Goal: Task Accomplishment & Management: Complete application form

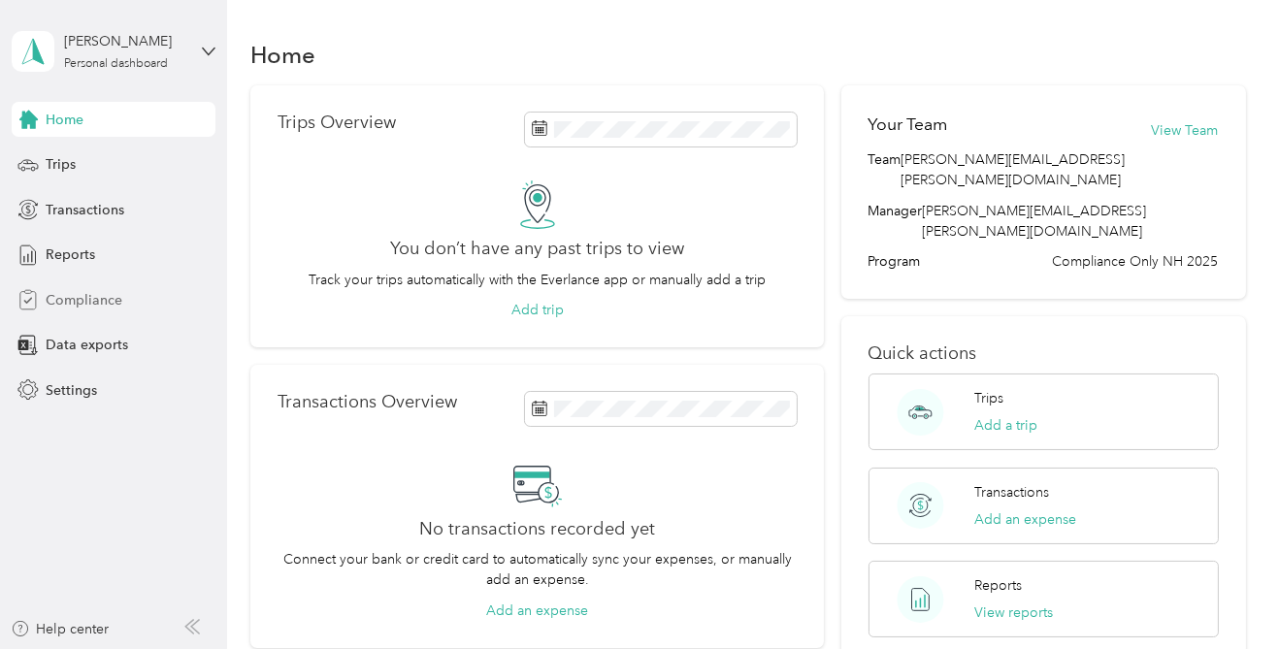
click at [111, 295] on span "Compliance" at bounding box center [84, 300] width 77 height 20
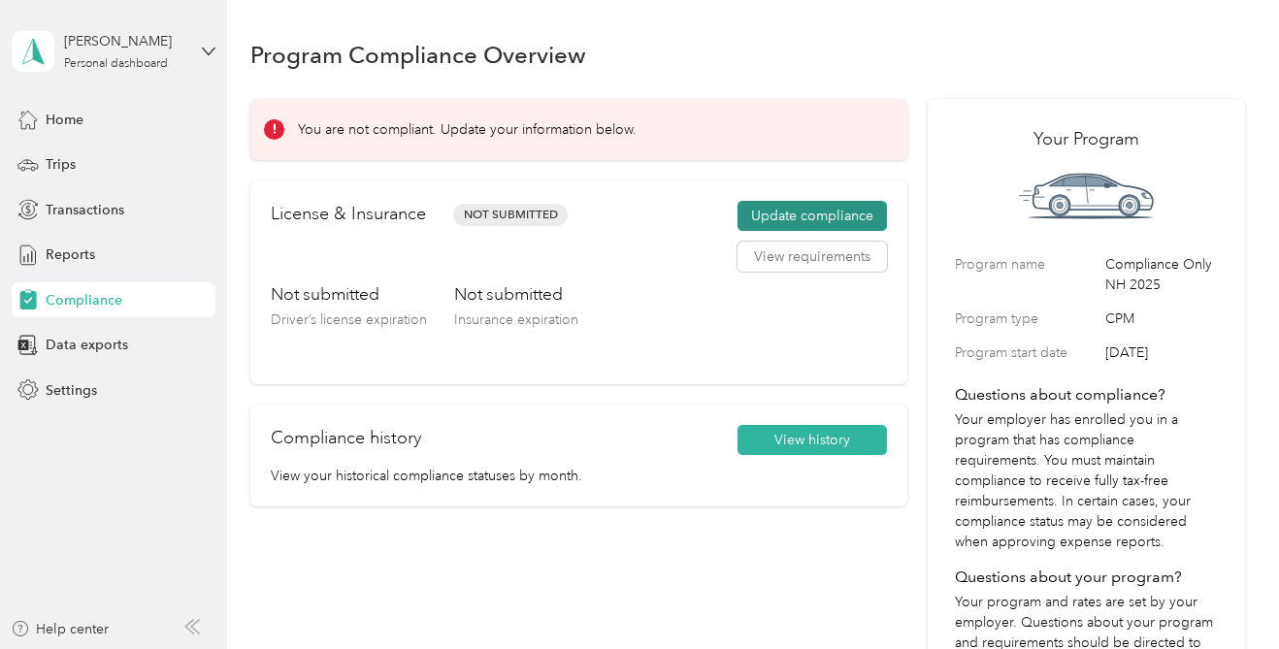
click at [842, 211] on button "Update compliance" at bounding box center [812, 216] width 149 height 31
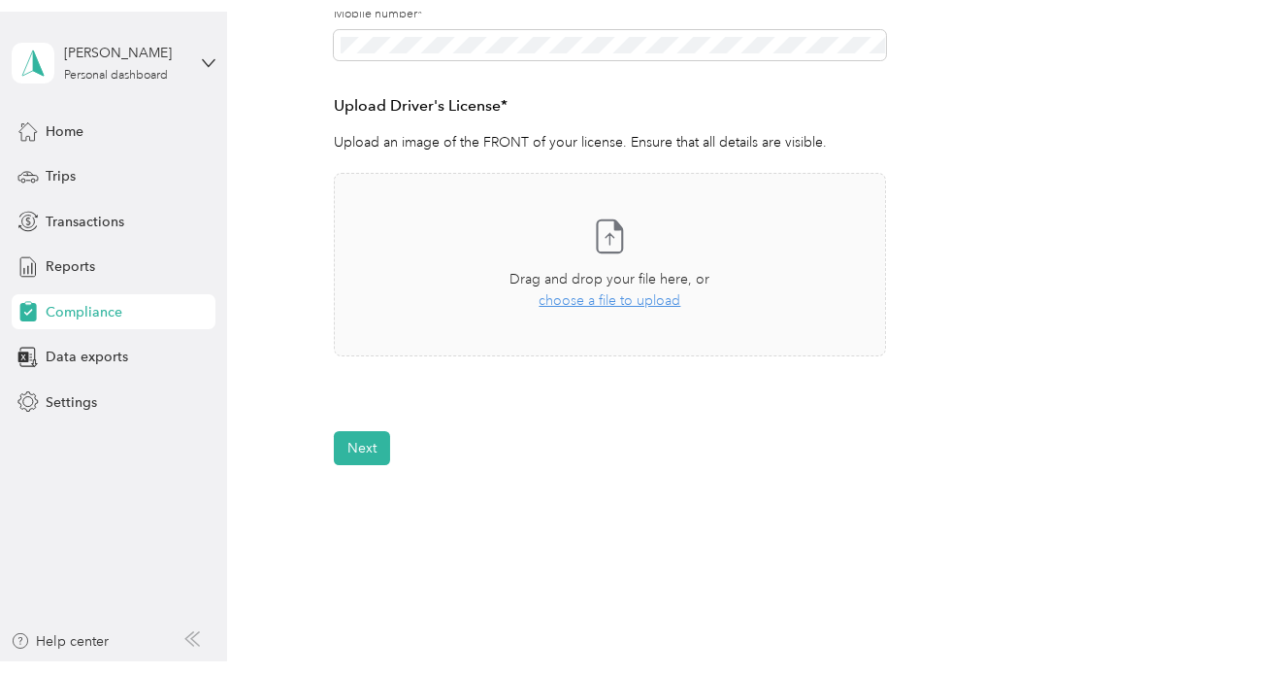
scroll to position [481, 0]
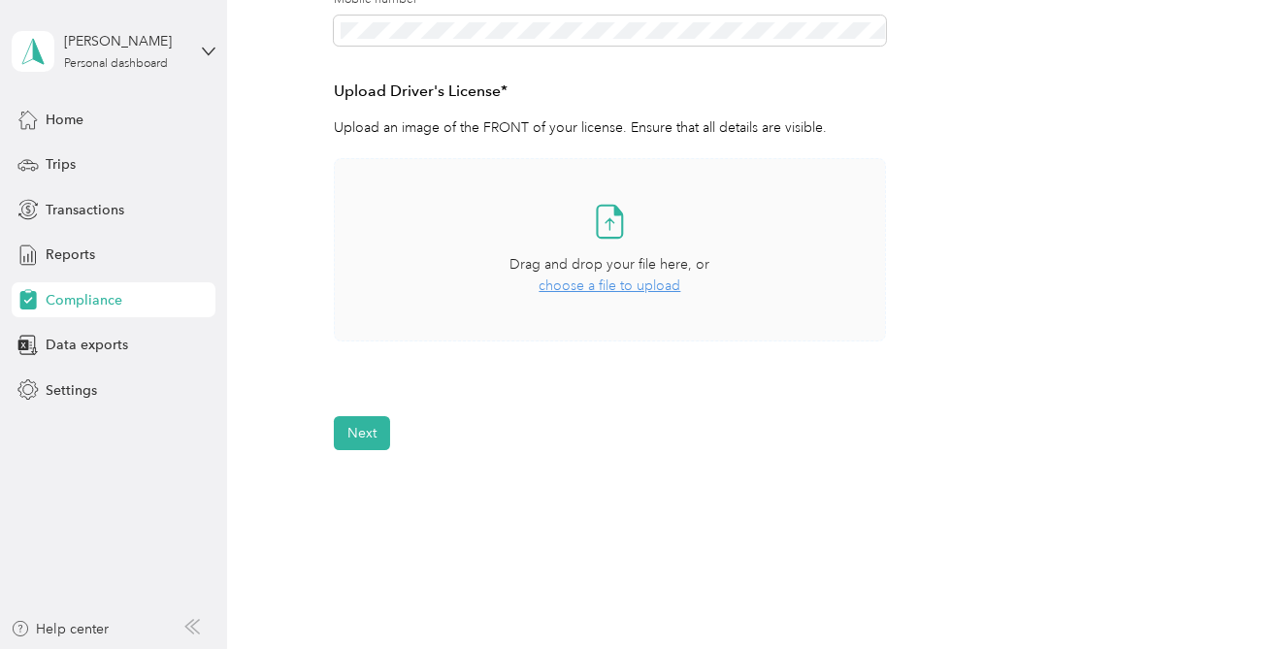
click at [629, 286] on span "choose a file to upload" at bounding box center [610, 286] width 142 height 17
click at [640, 303] on div "Take a photo or choose a photo from your library Drag and drop your file here, …" at bounding box center [610, 250] width 520 height 150
click at [613, 230] on icon at bounding box center [609, 221] width 39 height 39
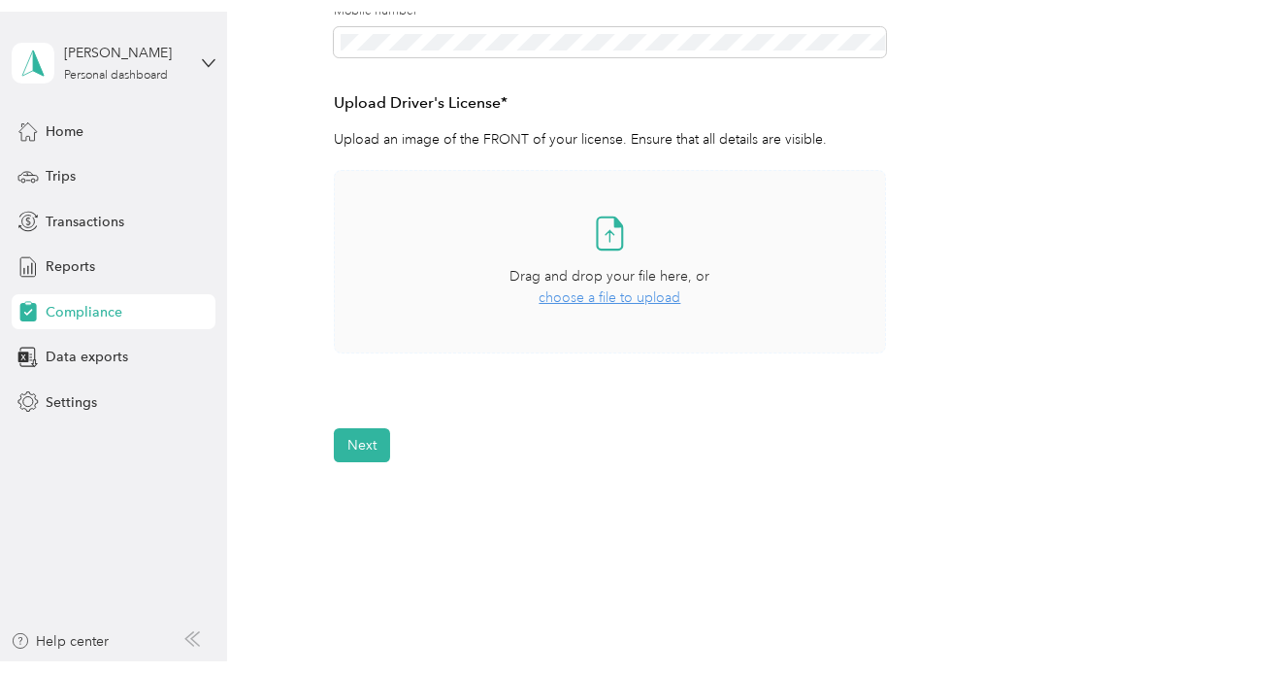
scroll to position [458, 0]
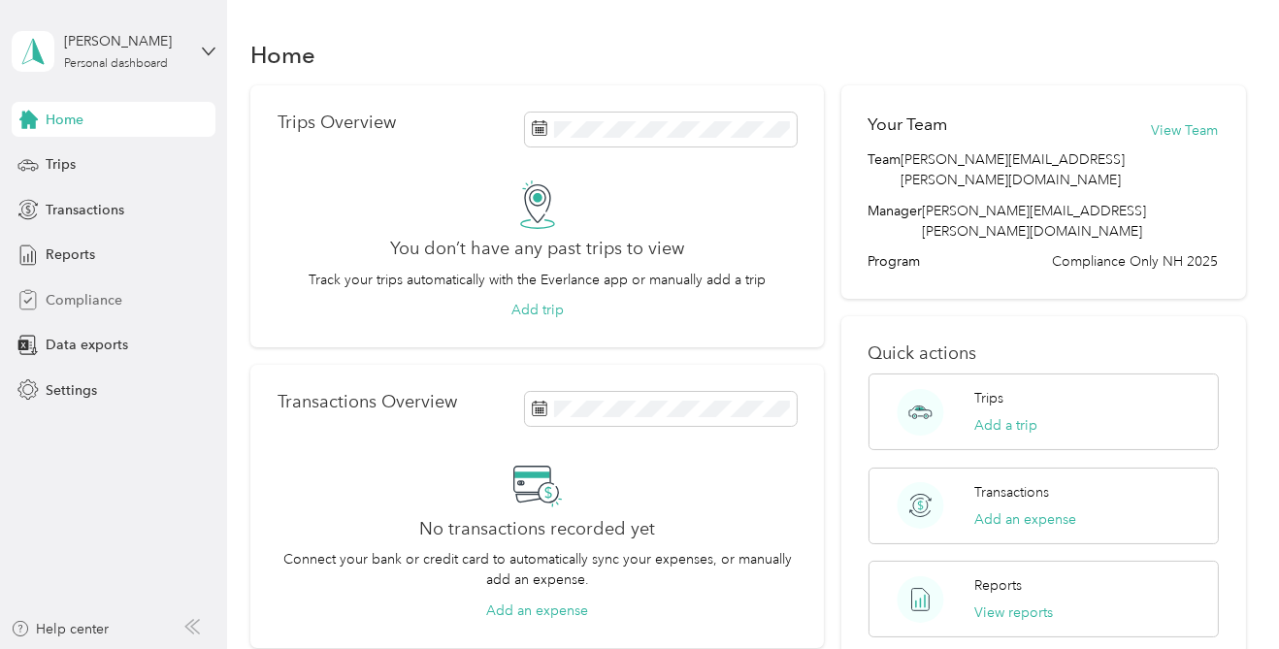
click at [127, 295] on div "Compliance" at bounding box center [114, 299] width 204 height 35
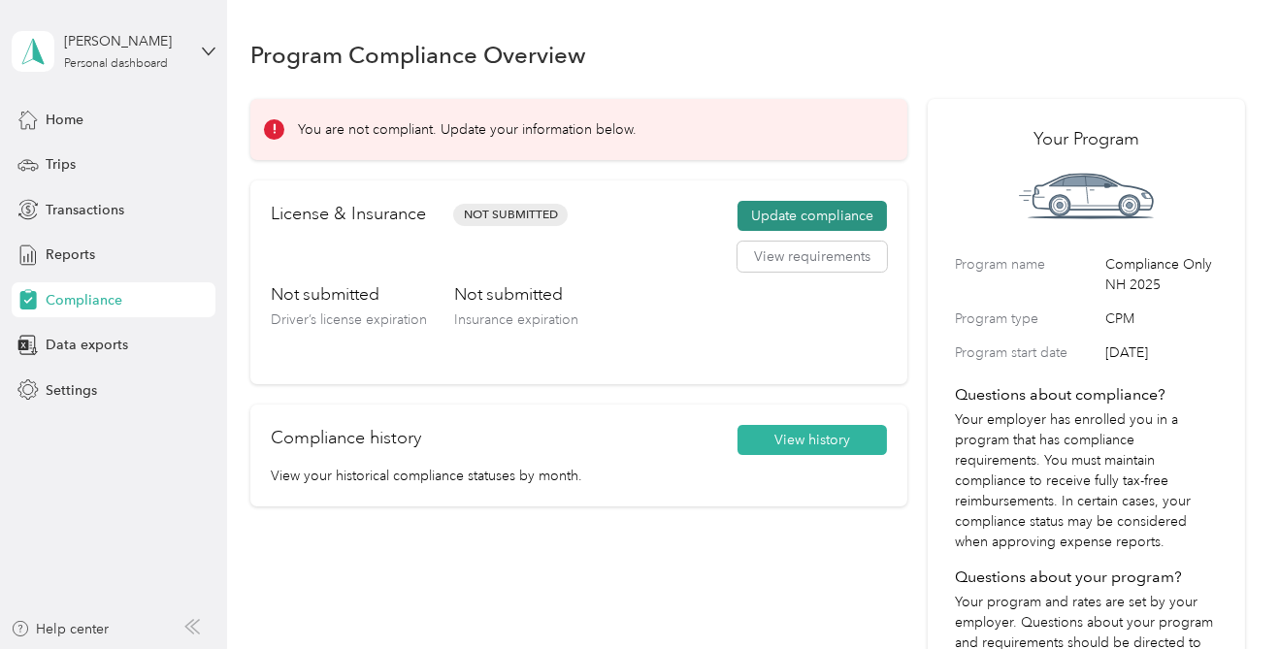
click at [829, 219] on button "Update compliance" at bounding box center [812, 216] width 149 height 31
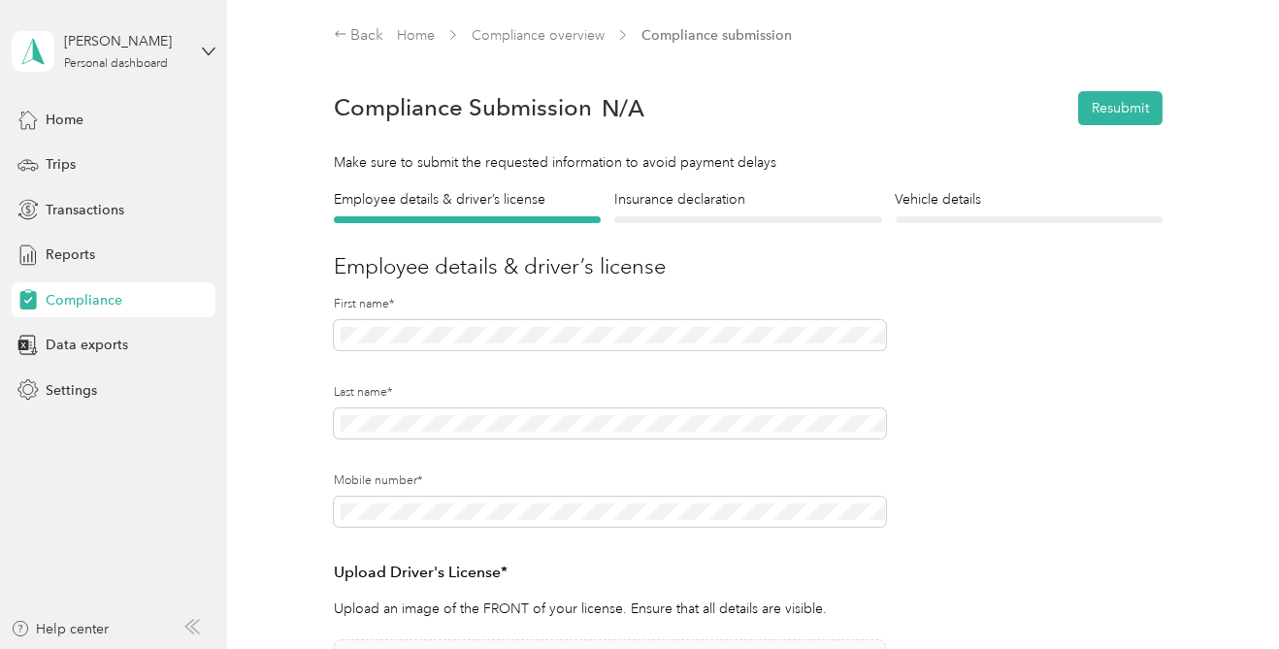
click at [682, 195] on h4 "Insurance declaration" at bounding box center [747, 199] width 267 height 20
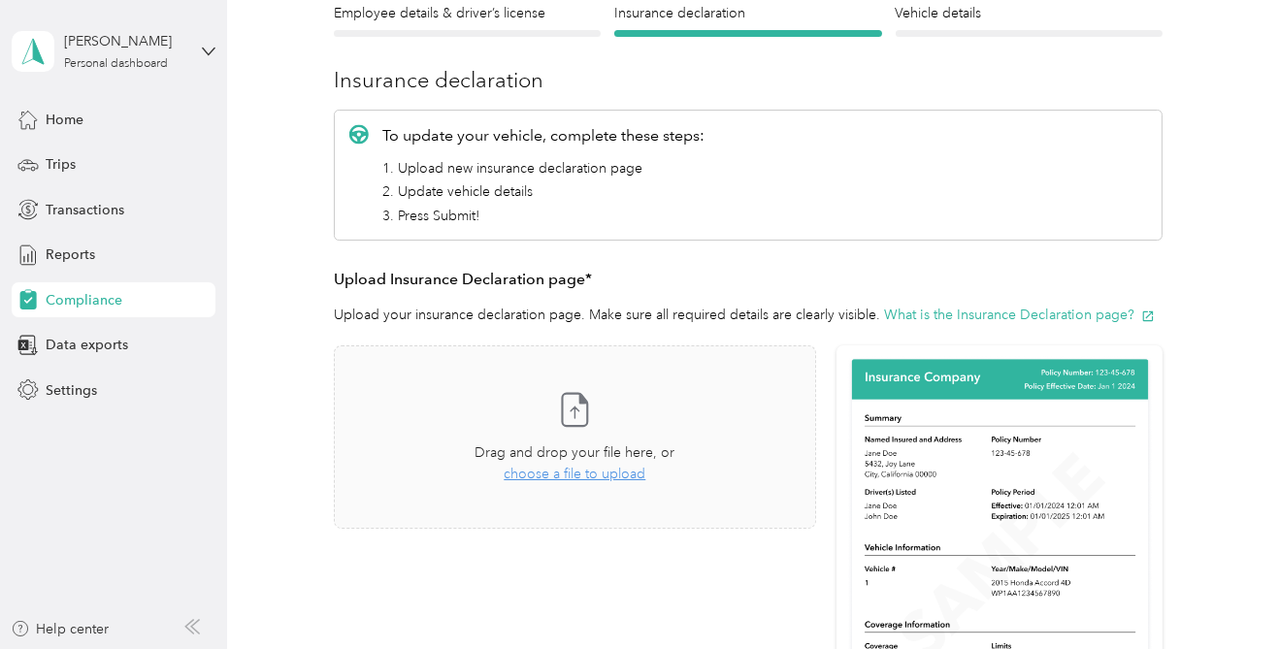
scroll to position [186, 0]
click at [596, 477] on span "choose a file to upload" at bounding box center [575, 474] width 142 height 17
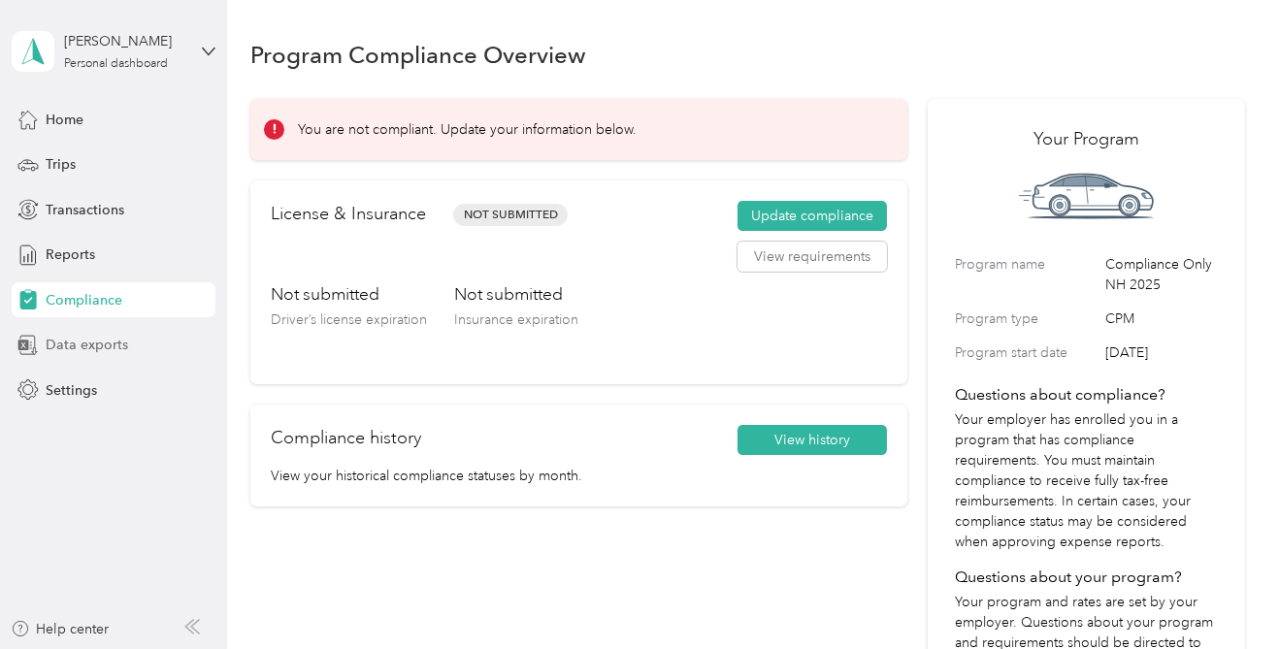
click at [76, 342] on span "Data exports" at bounding box center [87, 345] width 83 height 20
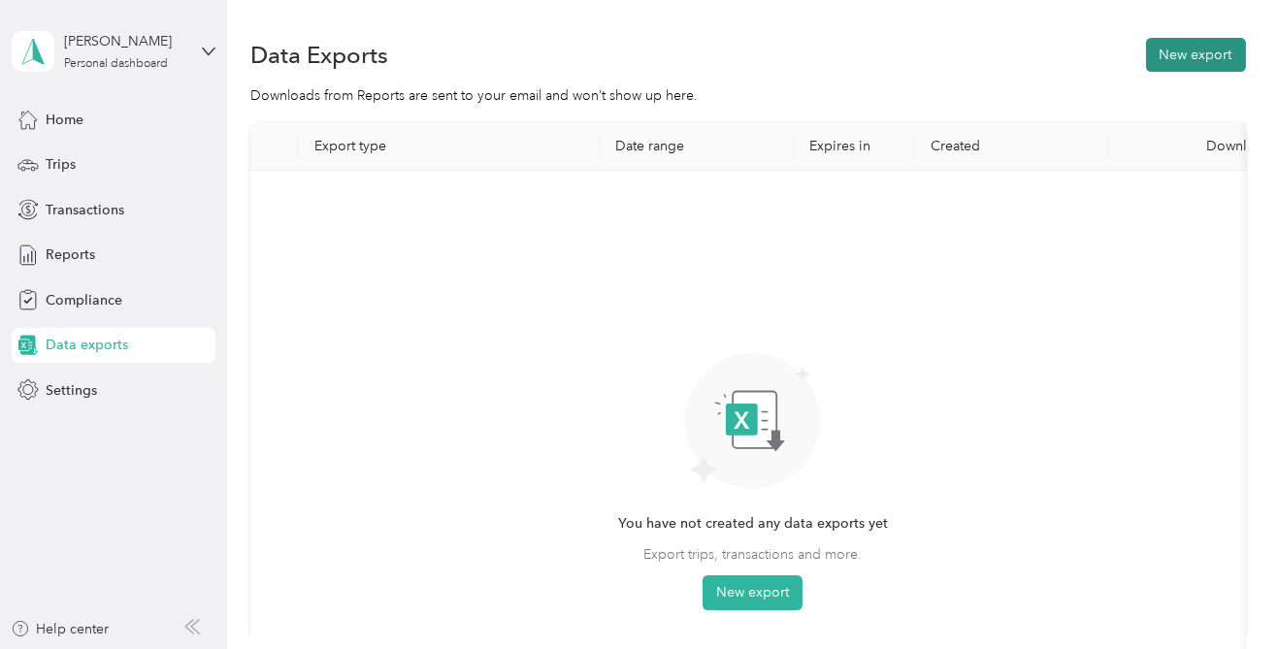
click at [1216, 51] on button "New export" at bounding box center [1196, 55] width 100 height 34
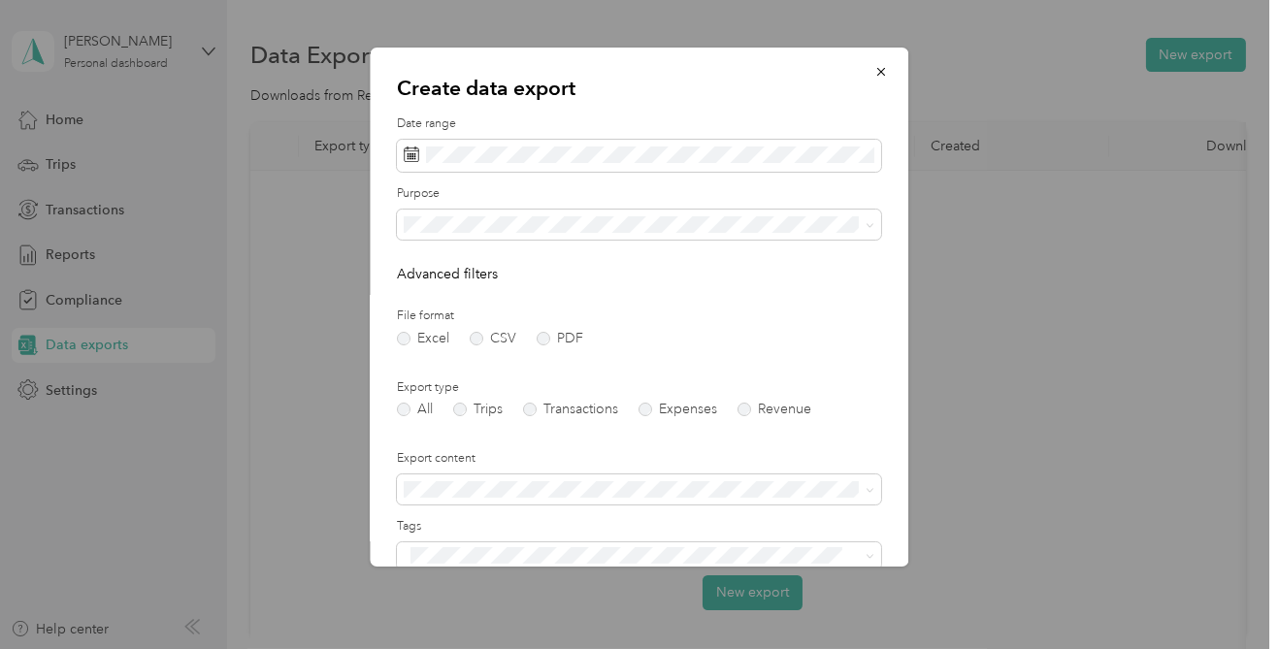
click at [545, 336] on label "PDF" at bounding box center [561, 339] width 47 height 14
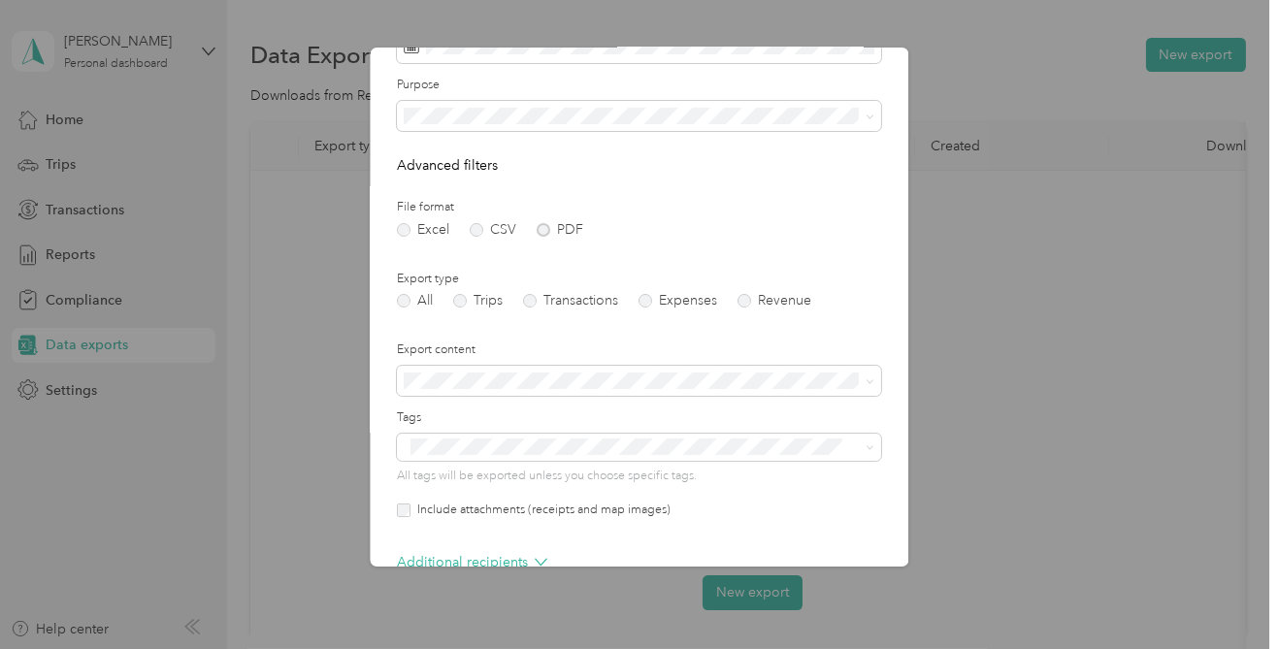
scroll to position [154, 0]
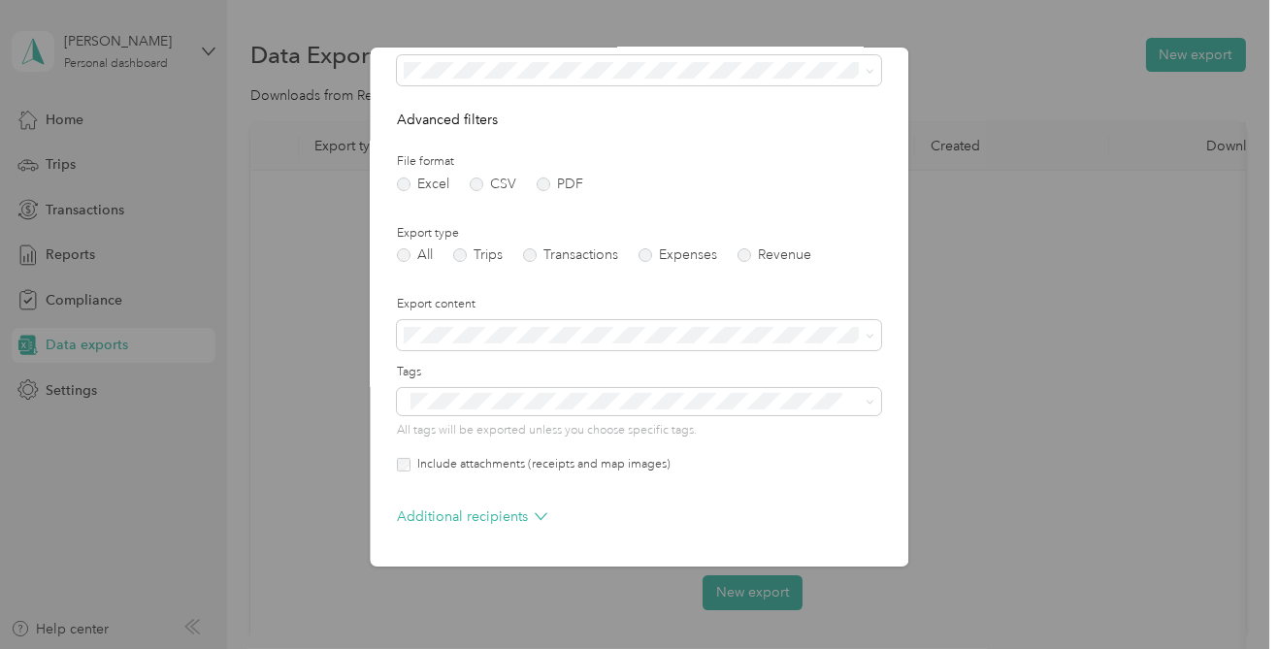
click at [846, 587] on button "Generate export" at bounding box center [817, 589] width 129 height 34
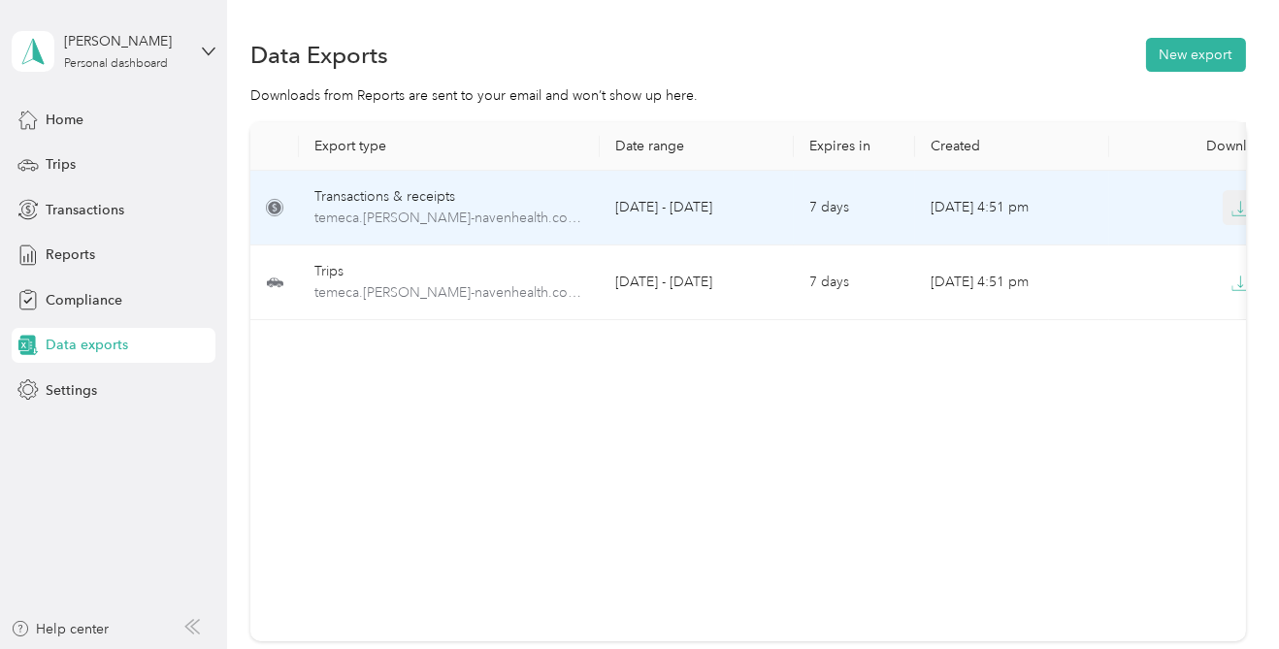
click at [1235, 210] on icon "button" at bounding box center [1240, 208] width 17 height 17
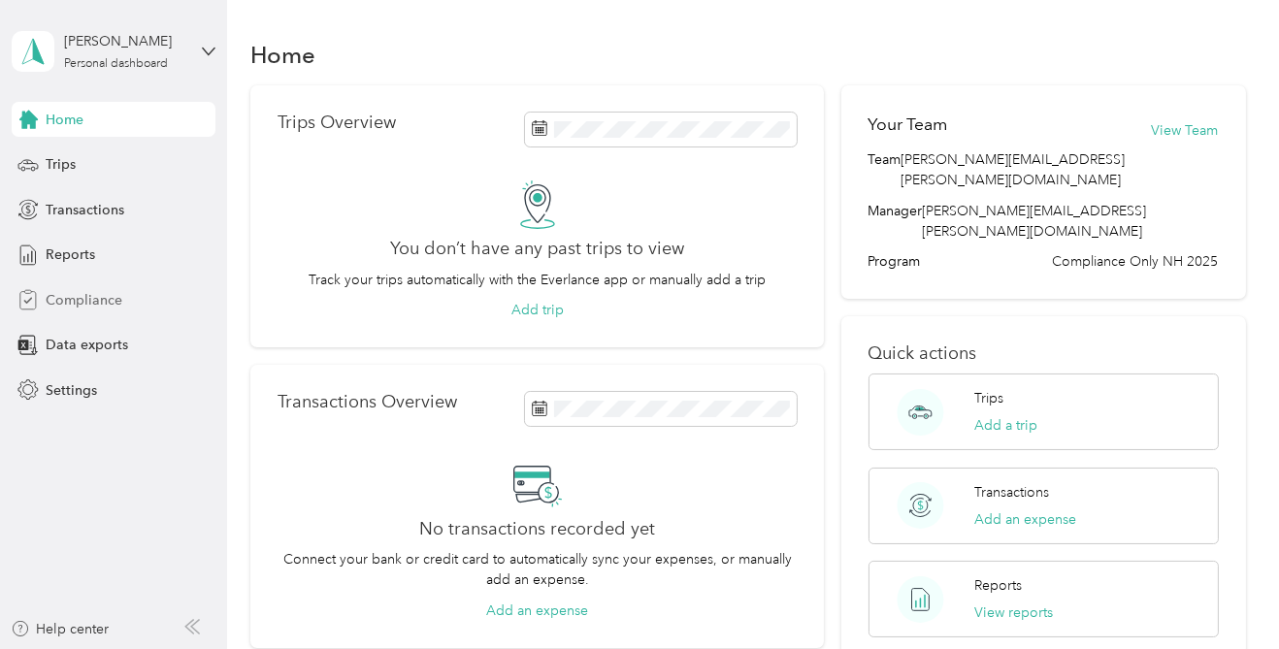
click at [124, 305] on div "Compliance" at bounding box center [114, 299] width 204 height 35
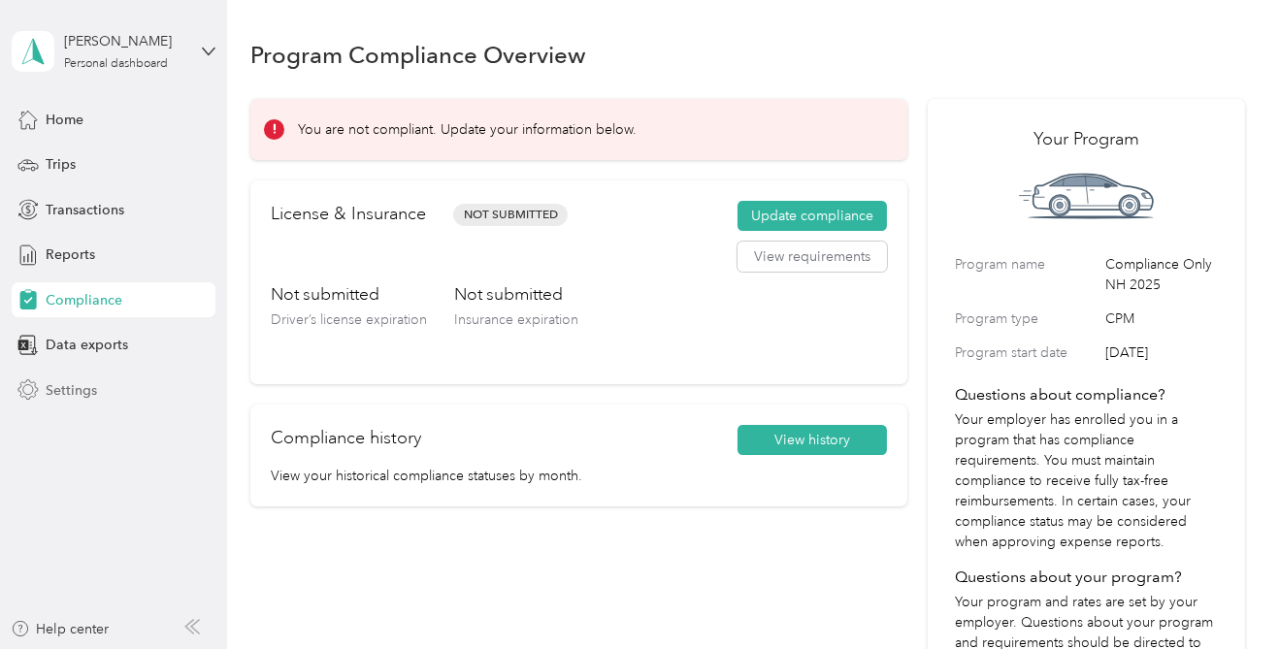
click at [85, 384] on span "Settings" at bounding box center [71, 391] width 51 height 20
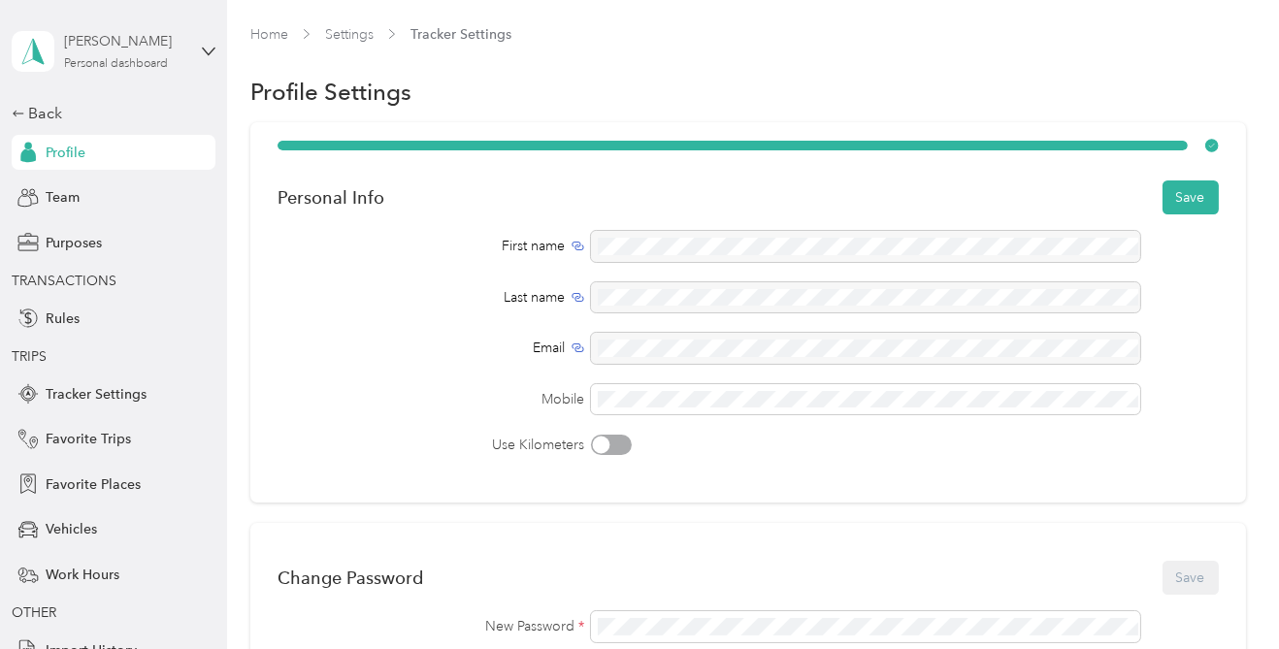
click at [154, 61] on div "Personal dashboard" at bounding box center [116, 64] width 104 height 12
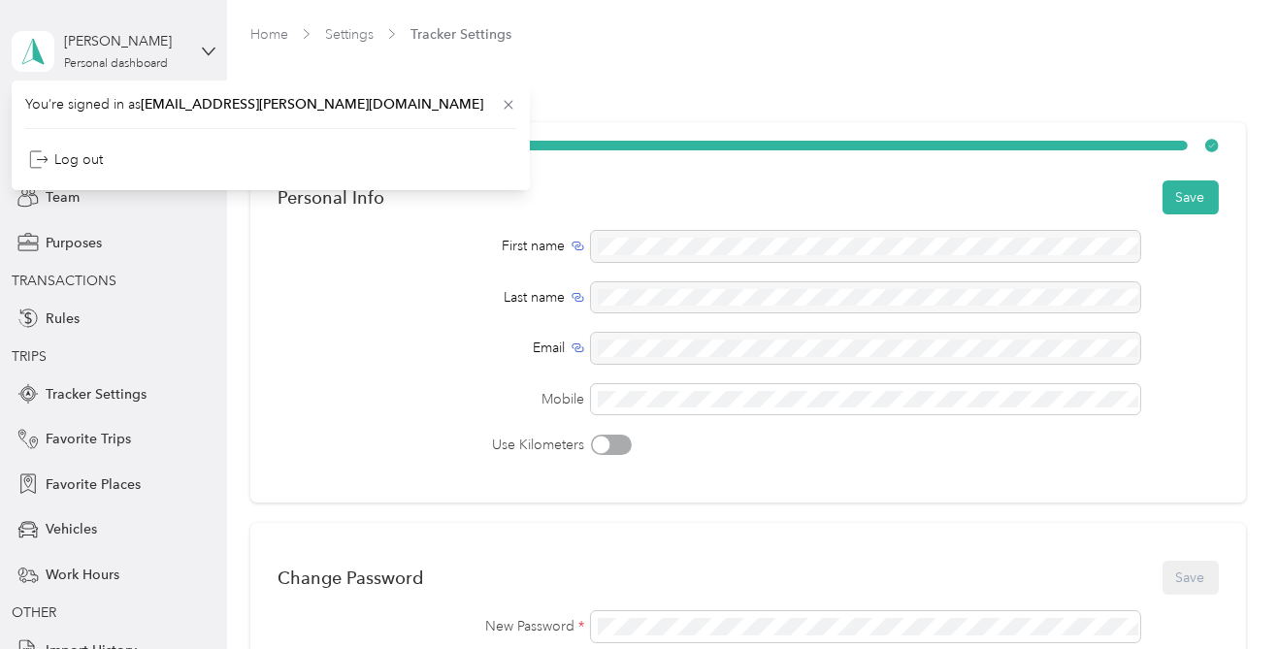
click at [152, 34] on div "[PERSON_NAME]" at bounding box center [124, 41] width 121 height 20
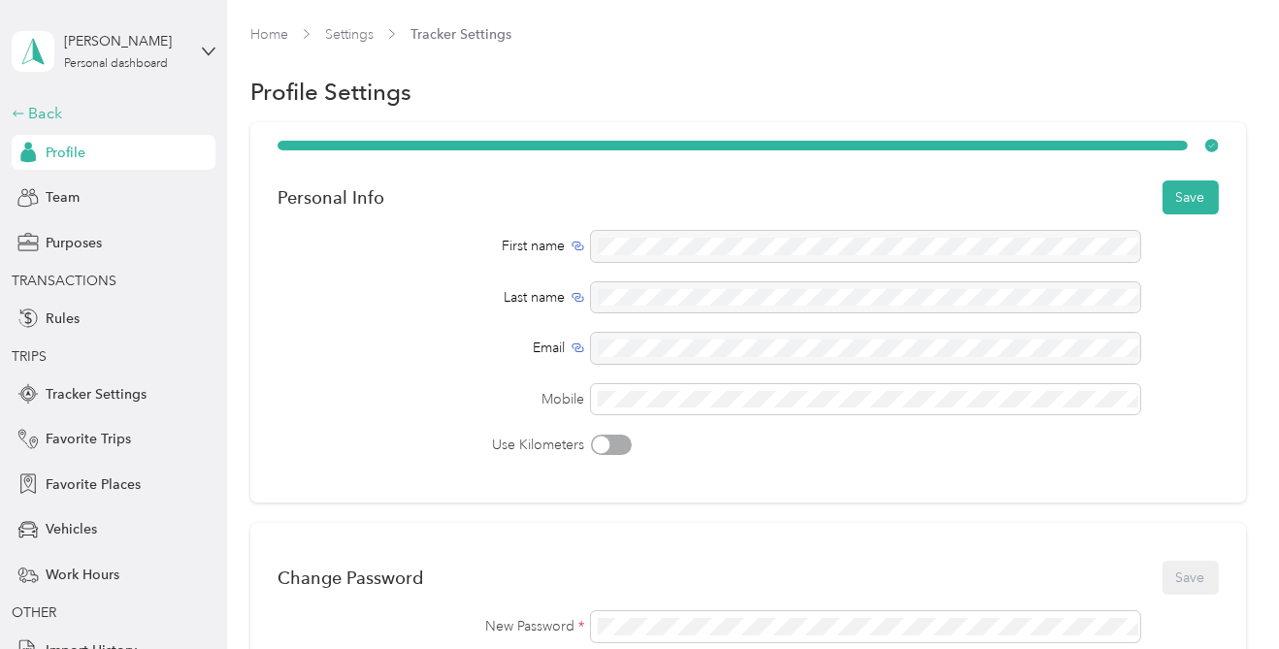
click at [43, 111] on div "Back" at bounding box center [109, 113] width 194 height 23
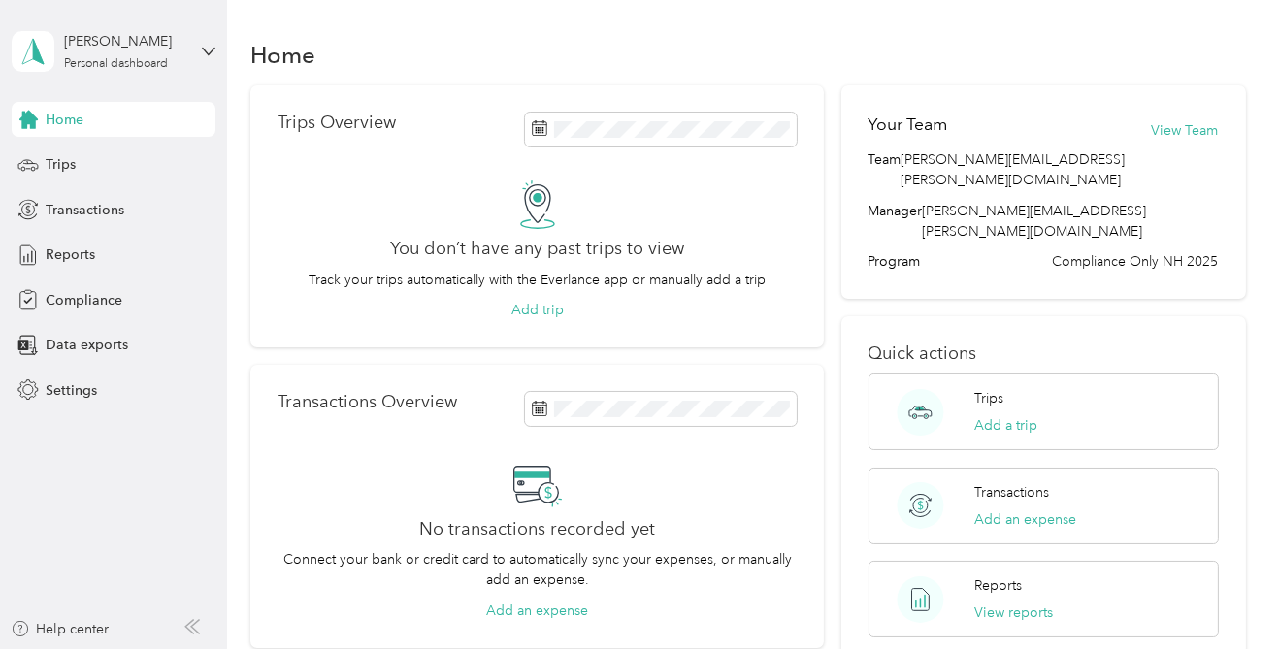
click at [79, 385] on span "Settings" at bounding box center [71, 391] width 51 height 20
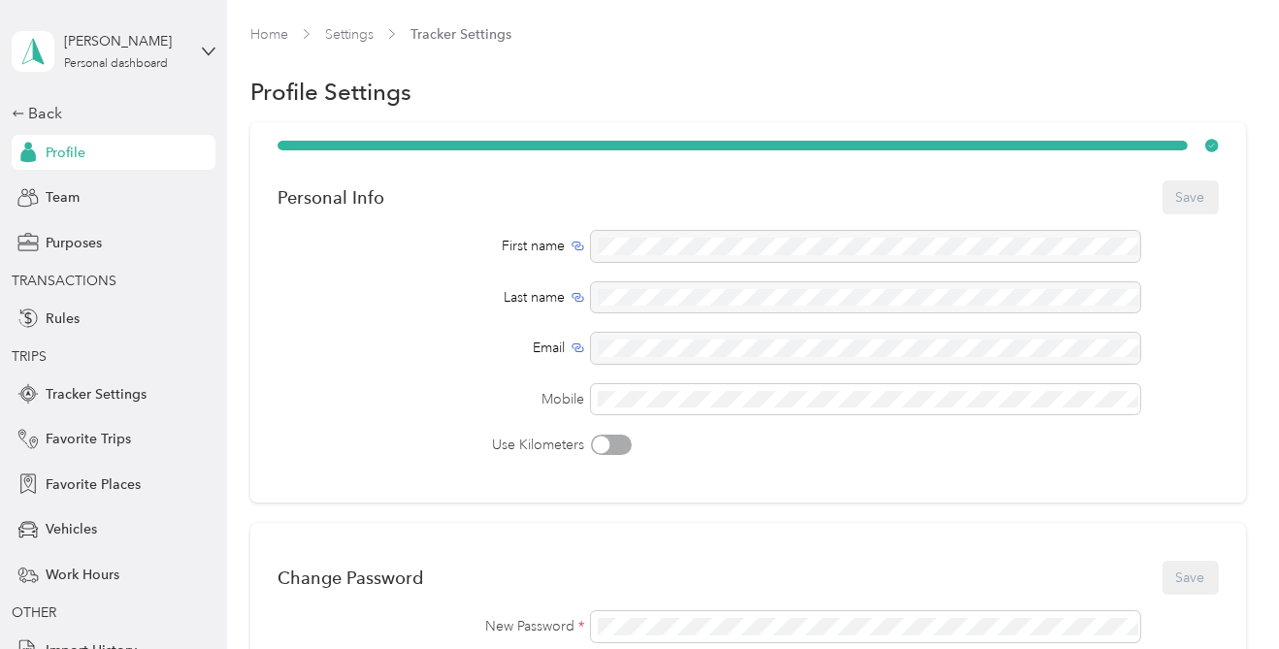
click at [29, 105] on div "Back" at bounding box center [109, 113] width 194 height 23
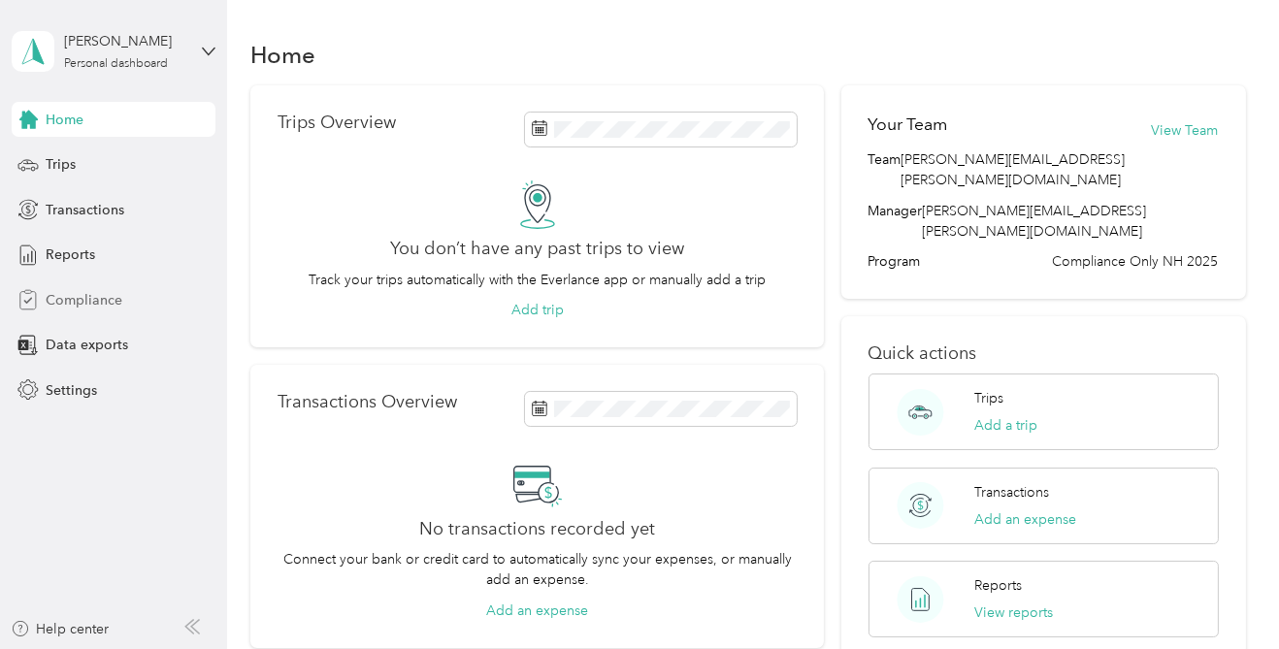
click at [111, 309] on span "Compliance" at bounding box center [84, 300] width 77 height 20
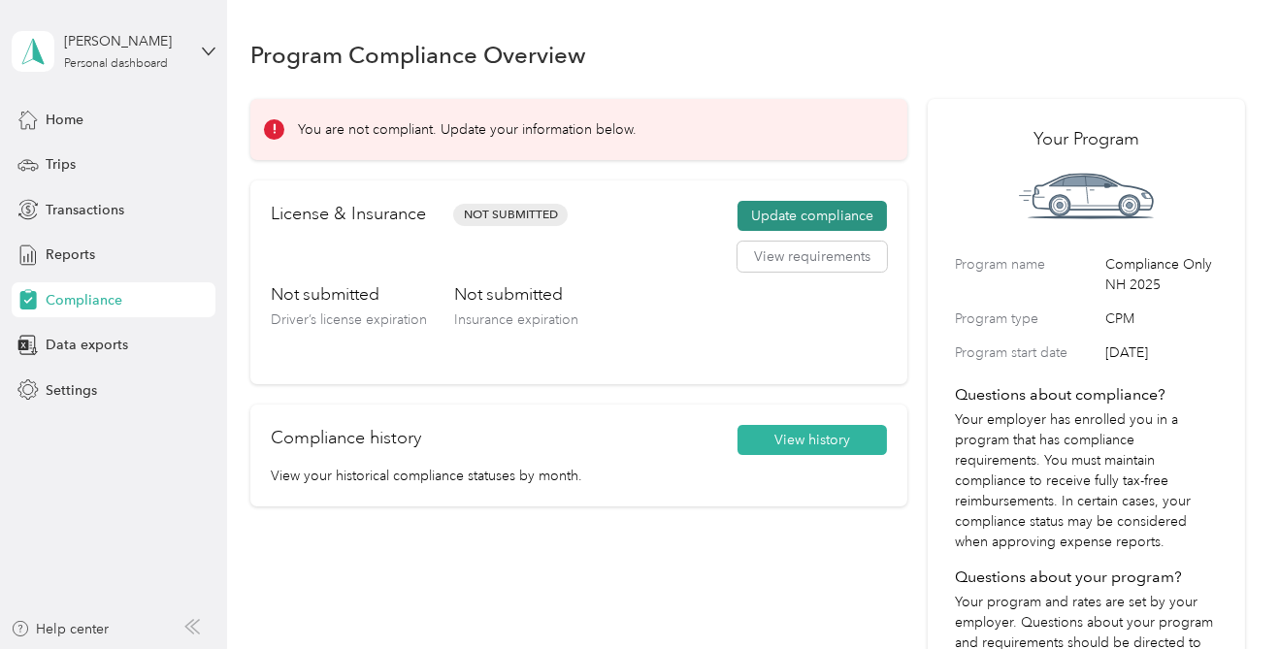
click at [841, 209] on button "Update compliance" at bounding box center [812, 216] width 149 height 31
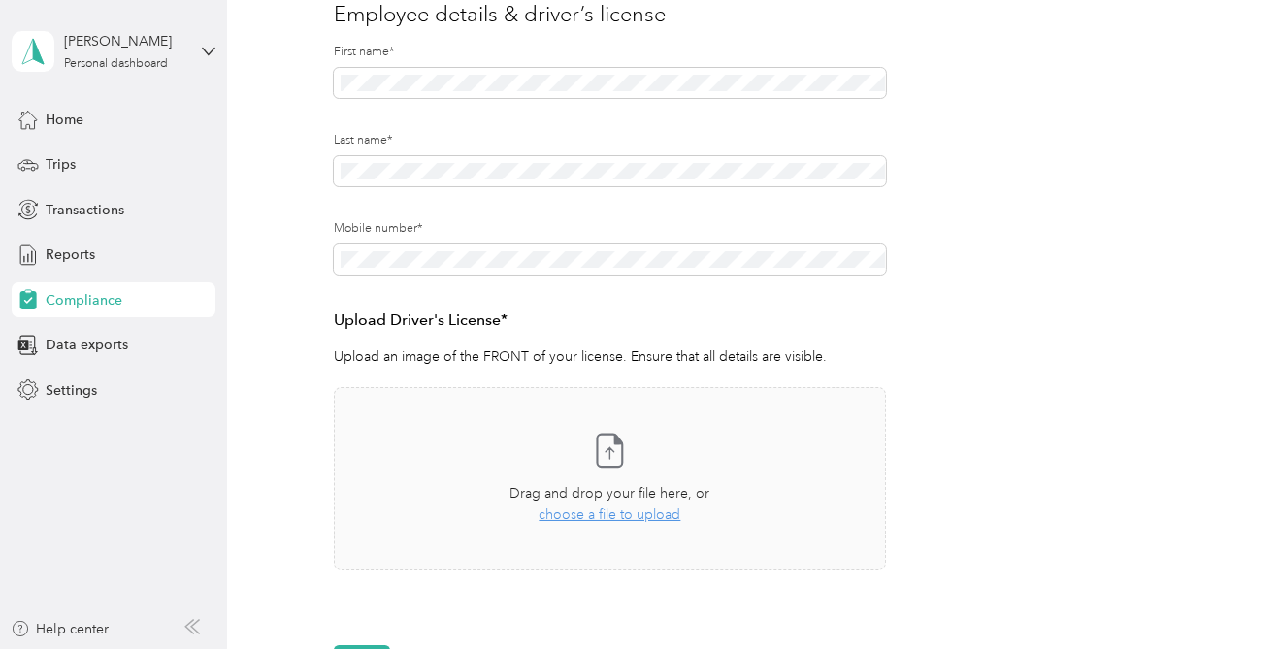
scroll to position [253, 0]
click at [614, 459] on icon at bounding box center [609, 449] width 39 height 39
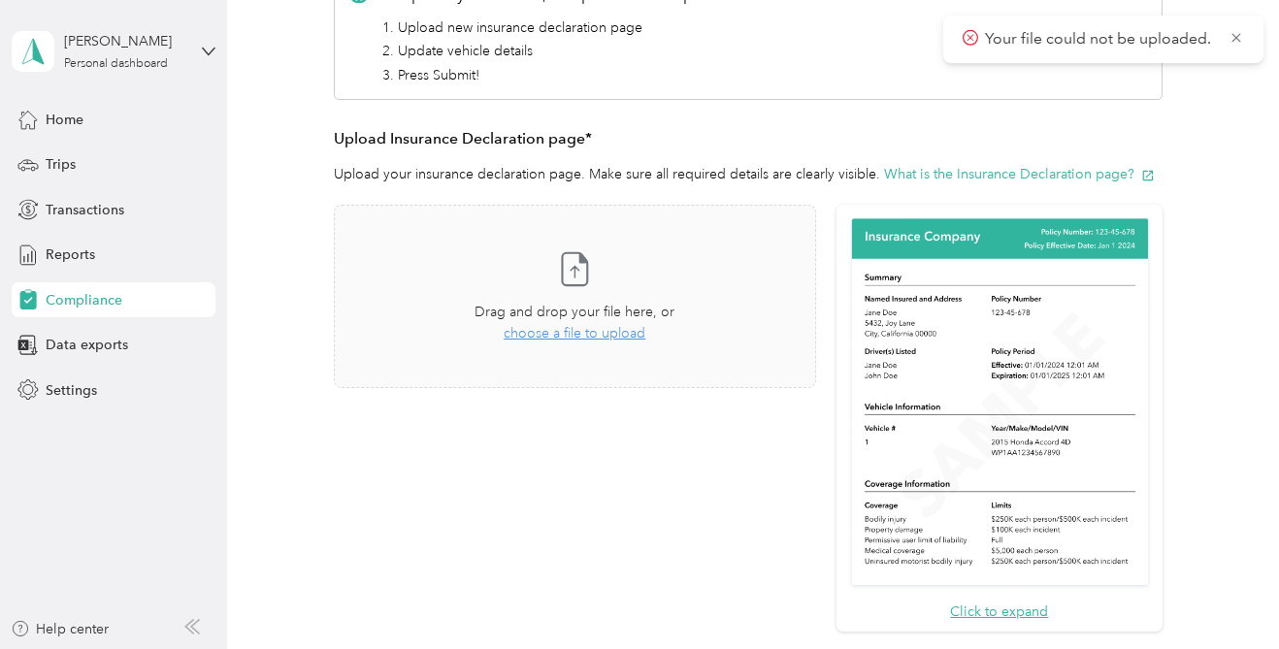
scroll to position [324, 0]
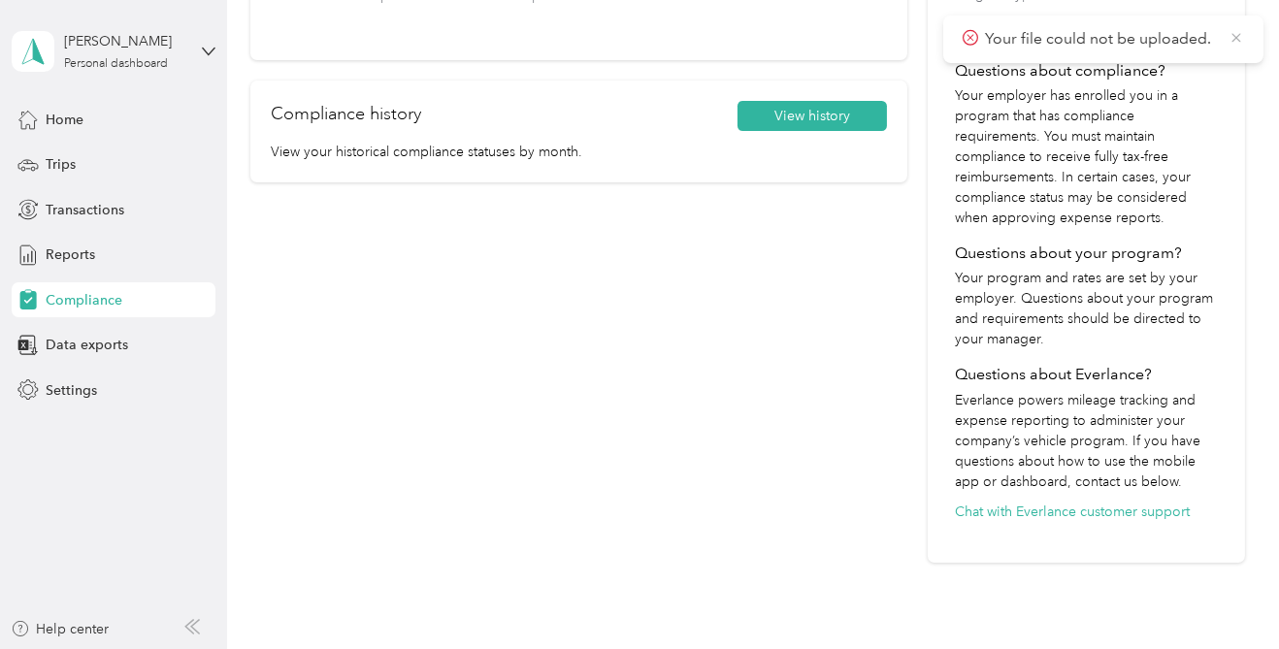
click at [1236, 39] on icon at bounding box center [1236, 37] width 9 height 9
click at [73, 313] on div "Compliance" at bounding box center [114, 299] width 204 height 35
click at [58, 132] on div "Home" at bounding box center [114, 119] width 204 height 35
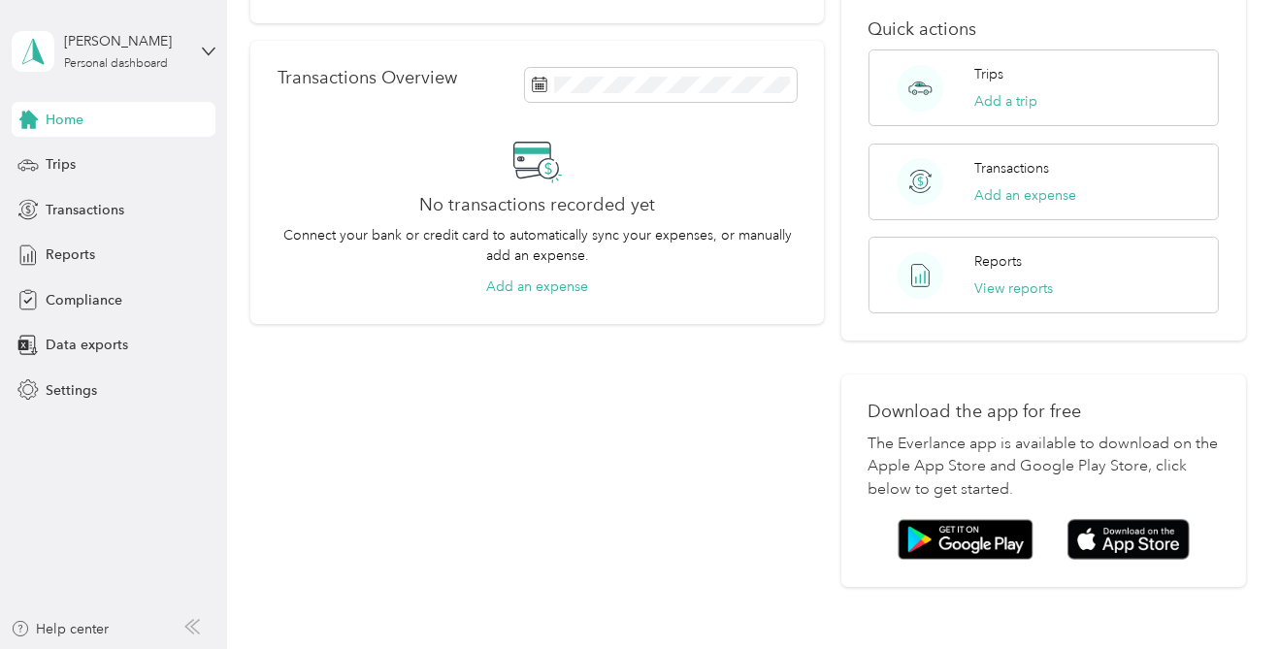
scroll to position [318, 0]
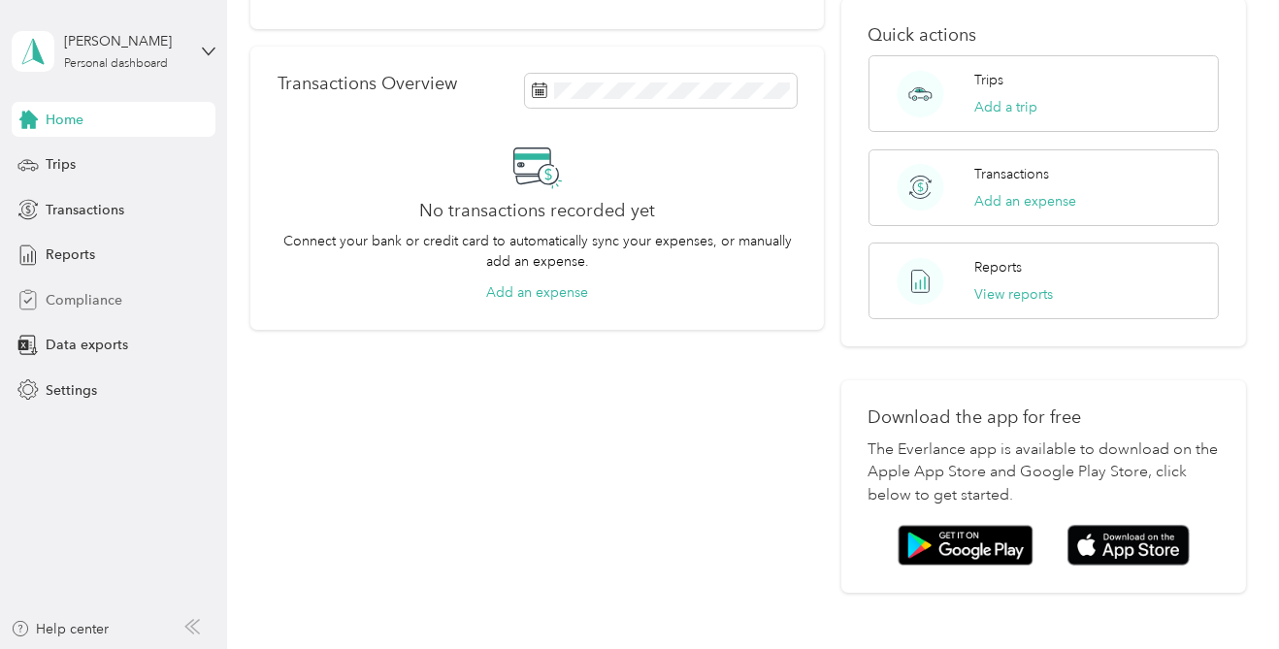
click at [50, 310] on div "Compliance" at bounding box center [114, 299] width 204 height 35
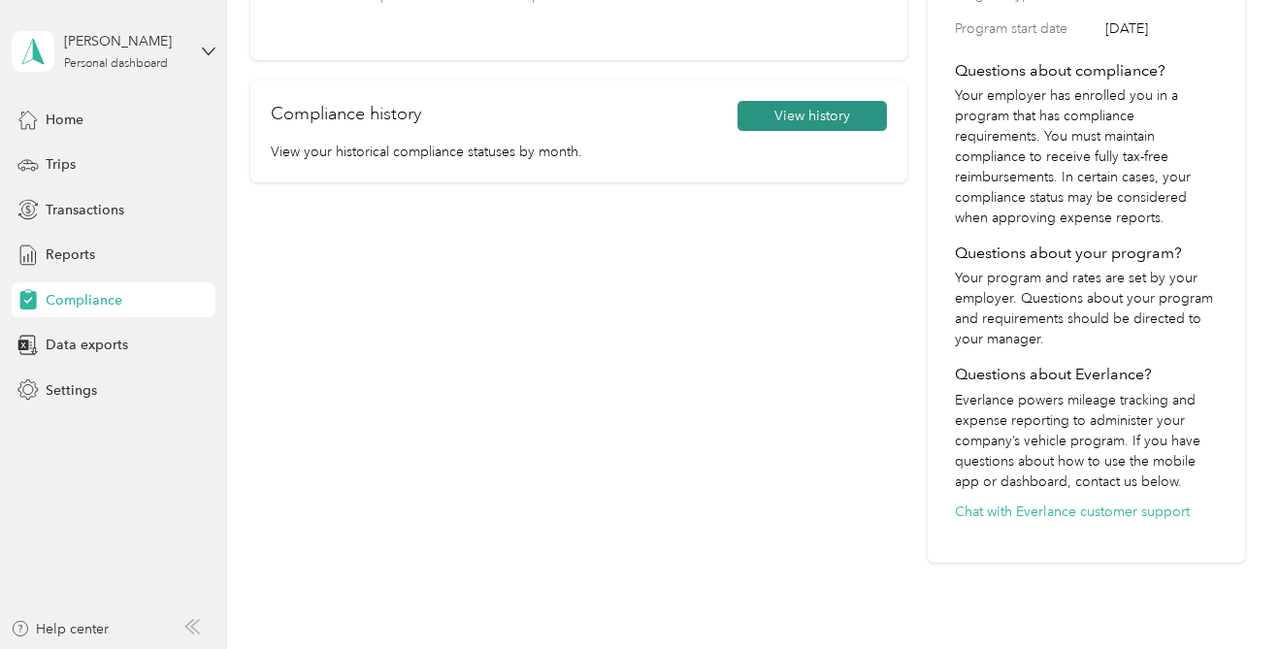
click at [808, 128] on button "View history" at bounding box center [812, 116] width 149 height 31
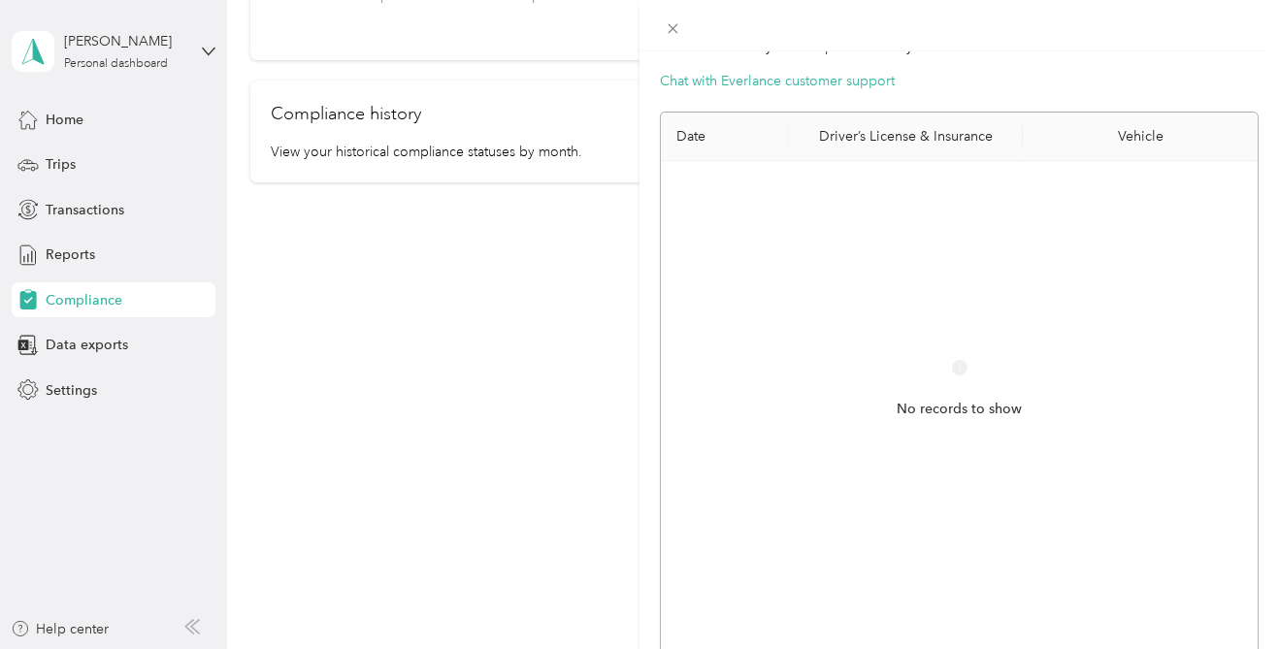
scroll to position [107, 0]
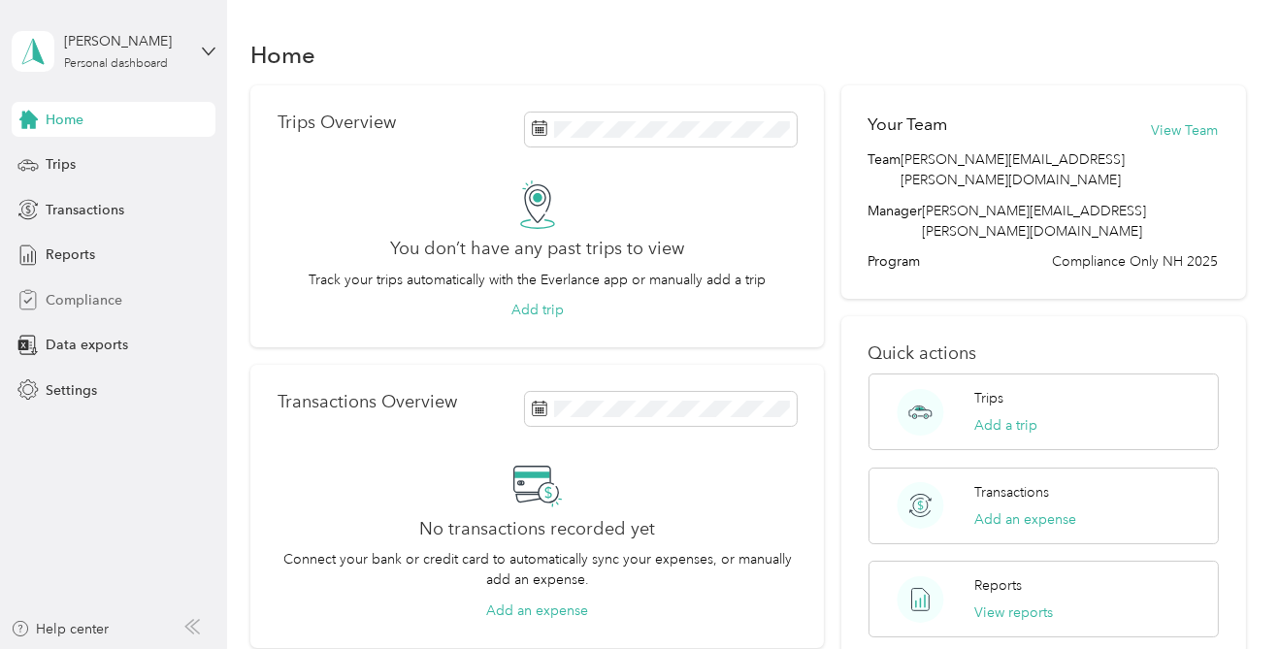
click at [71, 312] on div "Compliance" at bounding box center [114, 299] width 204 height 35
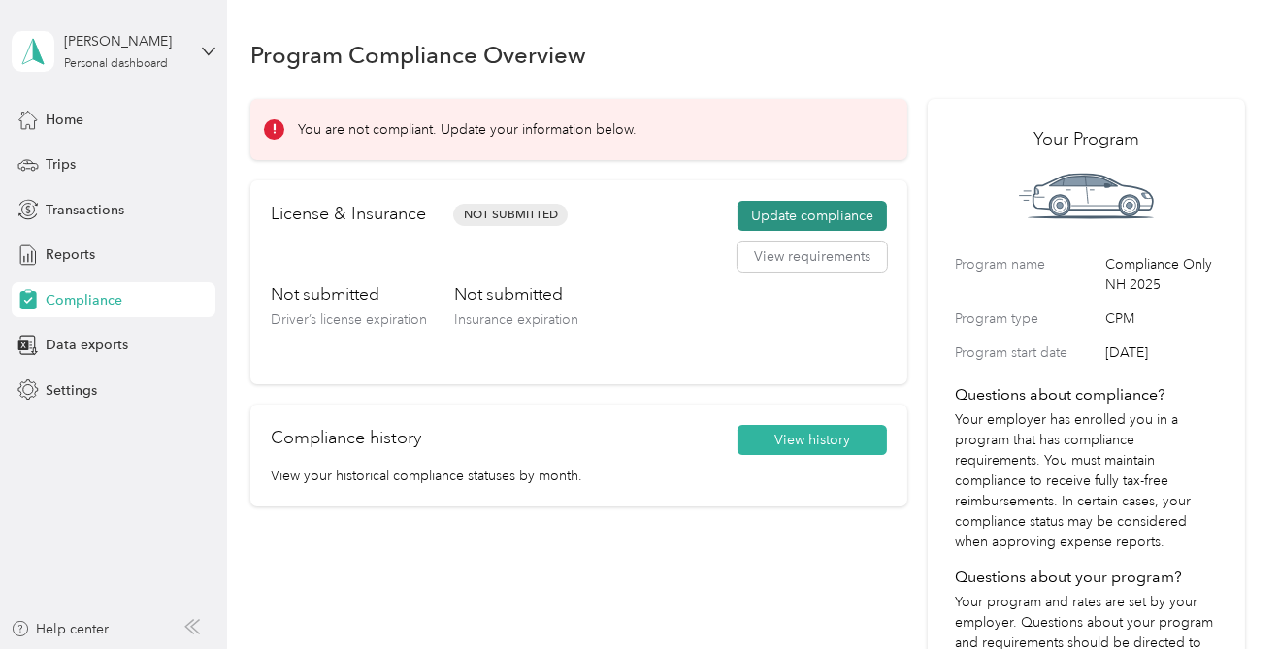
click at [846, 218] on button "Update compliance" at bounding box center [812, 216] width 149 height 31
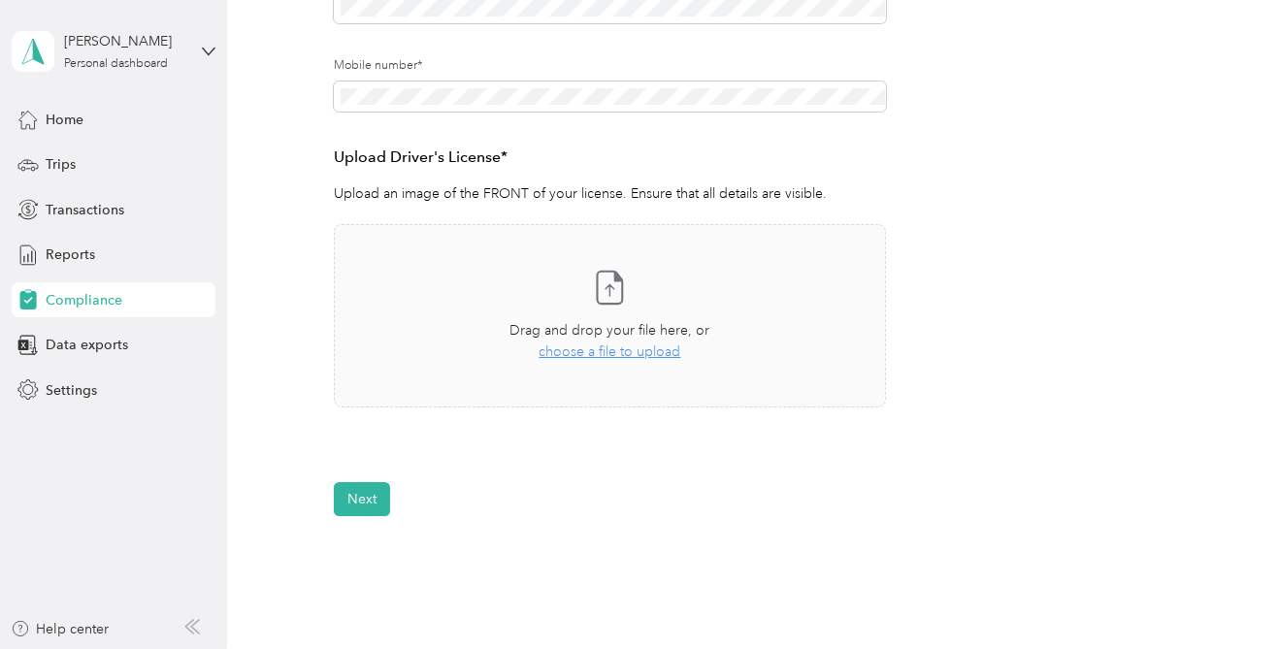
scroll to position [418, 0]
click at [607, 294] on icon at bounding box center [609, 284] width 39 height 39
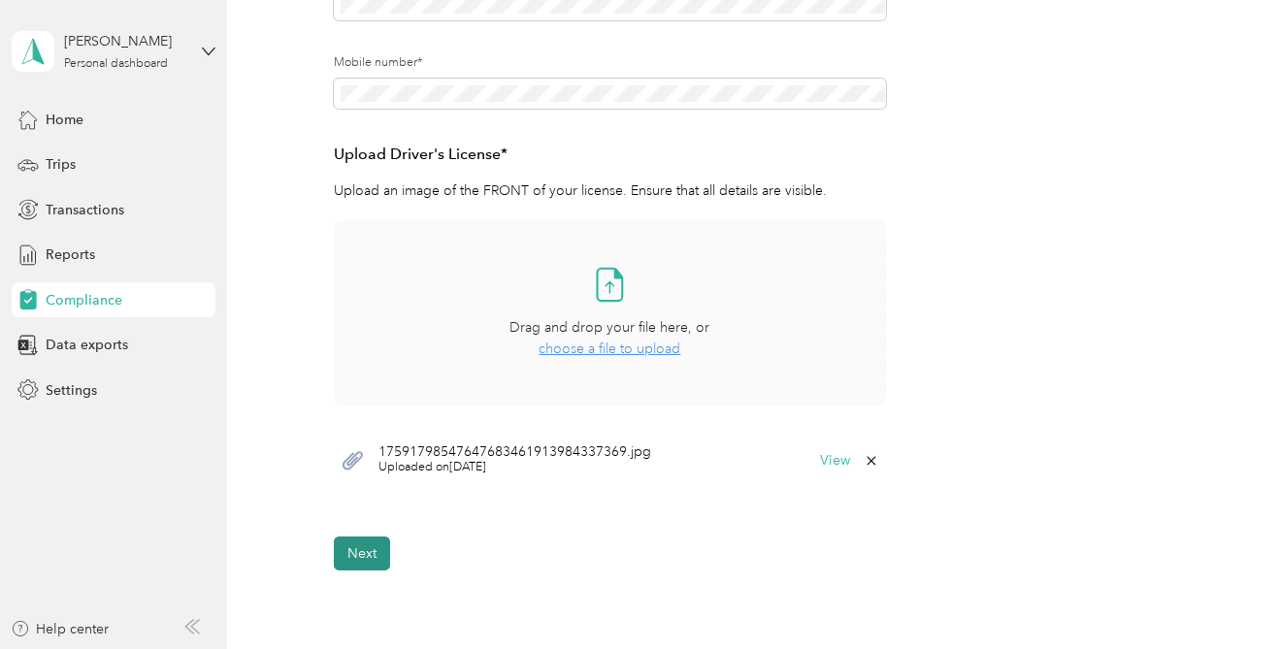
click at [361, 559] on button "Next" at bounding box center [362, 554] width 56 height 34
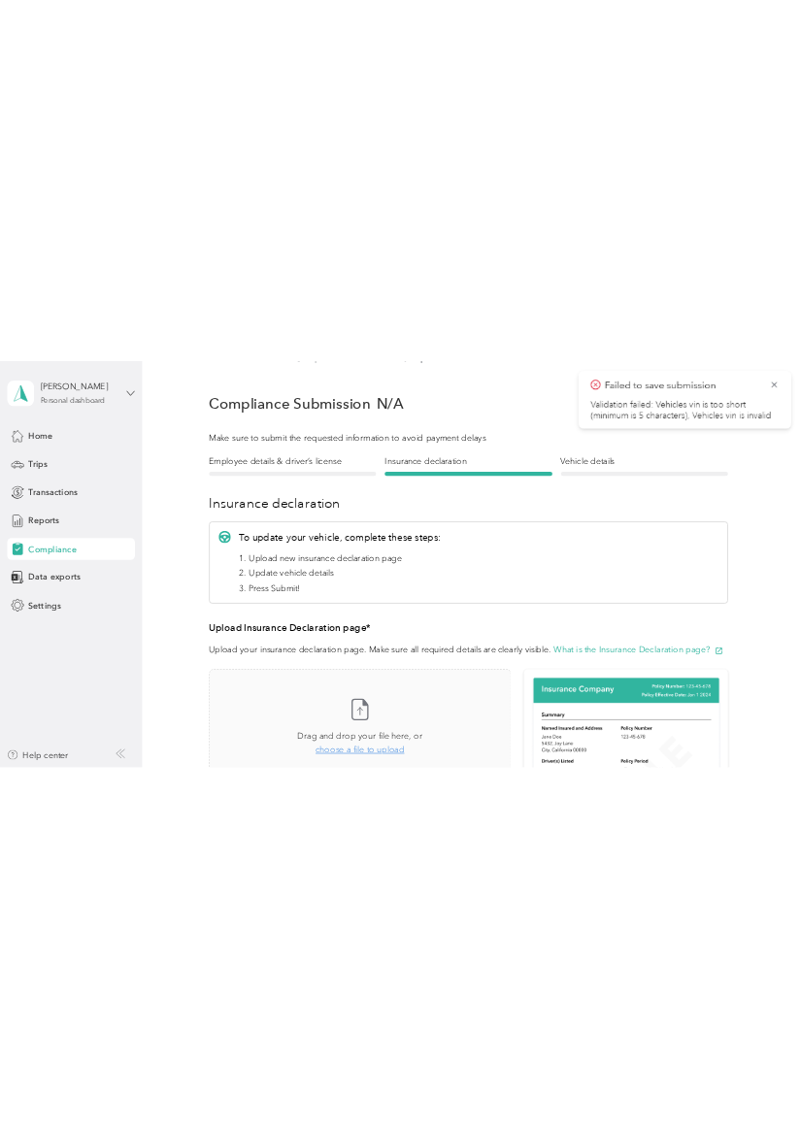
scroll to position [23, 0]
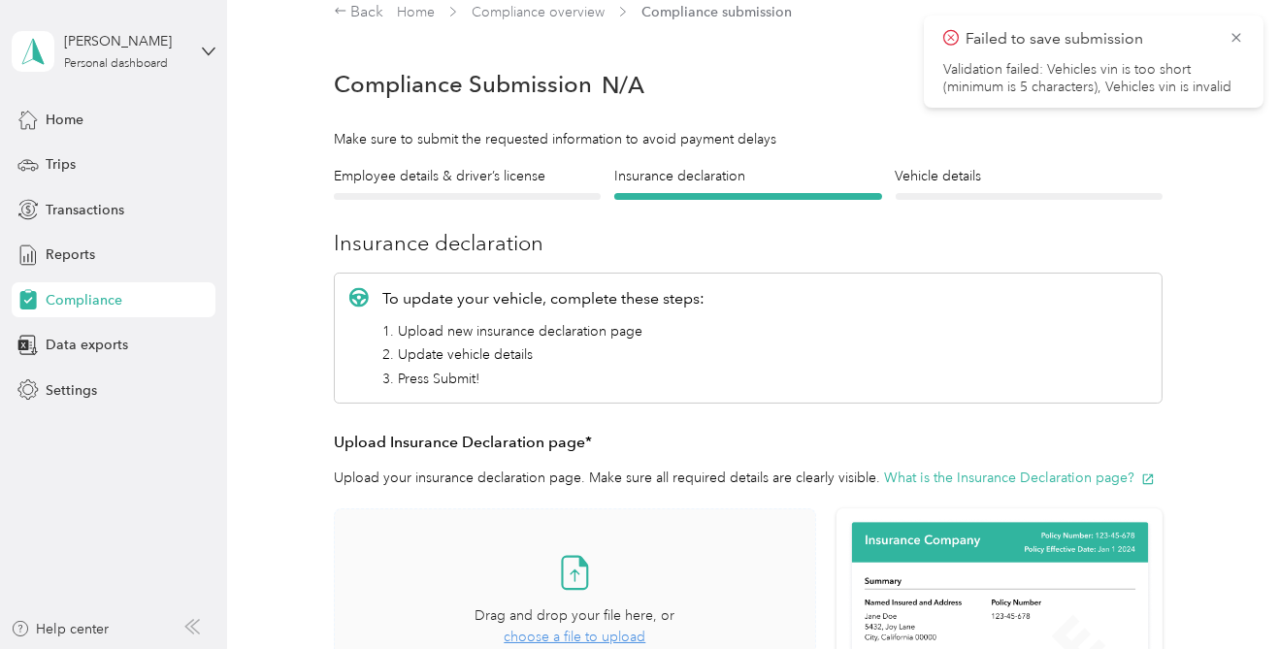
click at [626, 648] on div "Take a photo or choose a photo from your library Drag and drop your file here, …" at bounding box center [574, 600] width 449 height 150
click at [628, 643] on span "choose a file to upload" at bounding box center [575, 637] width 142 height 17
click at [286, 323] on div "Employee details & driver’s license License Insurance declaration Insurance Veh…" at bounding box center [747, 619] width 995 height 906
click at [580, 582] on icon at bounding box center [574, 572] width 39 height 39
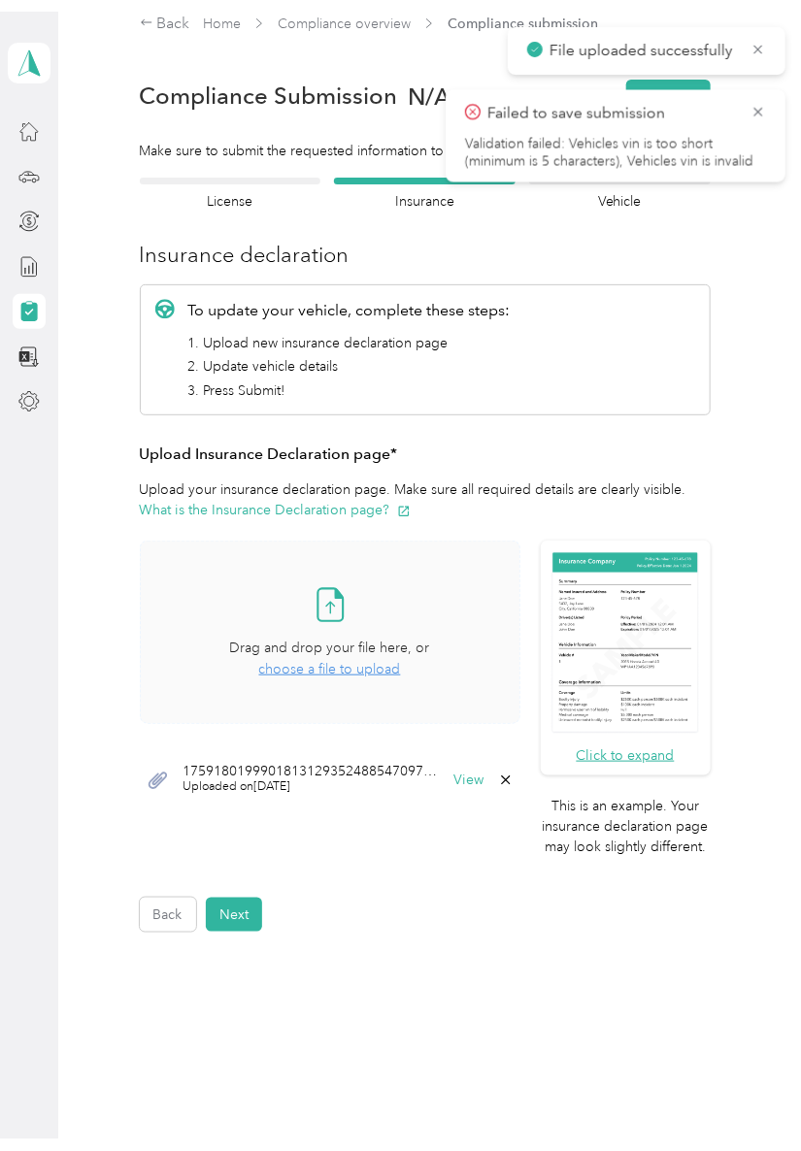
scroll to position [19, 0]
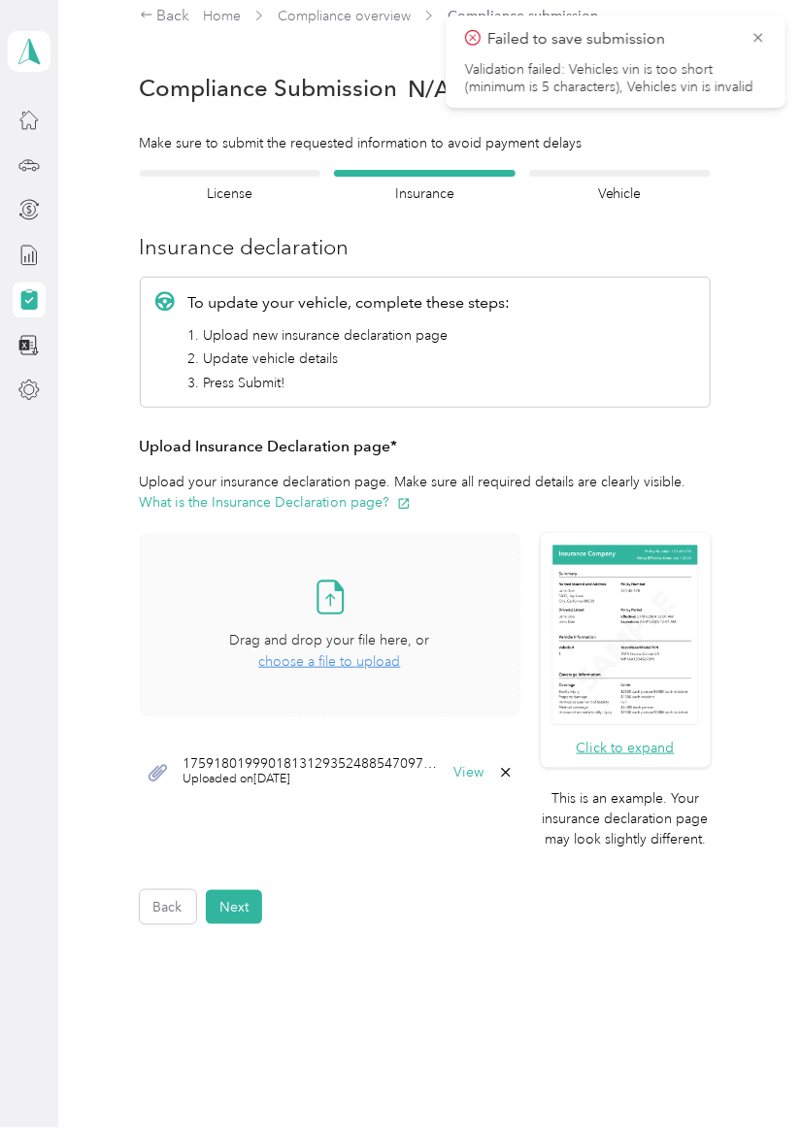
click at [331, 586] on icon at bounding box center [330, 597] width 39 height 39
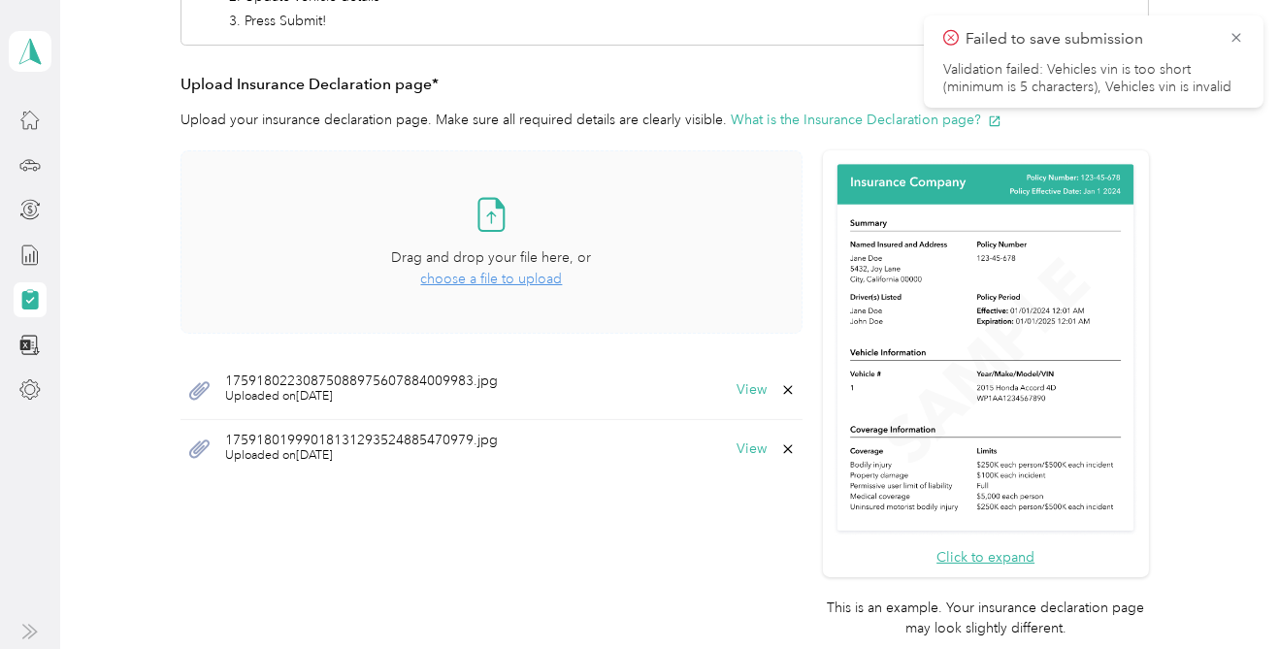
scroll to position [381, 0]
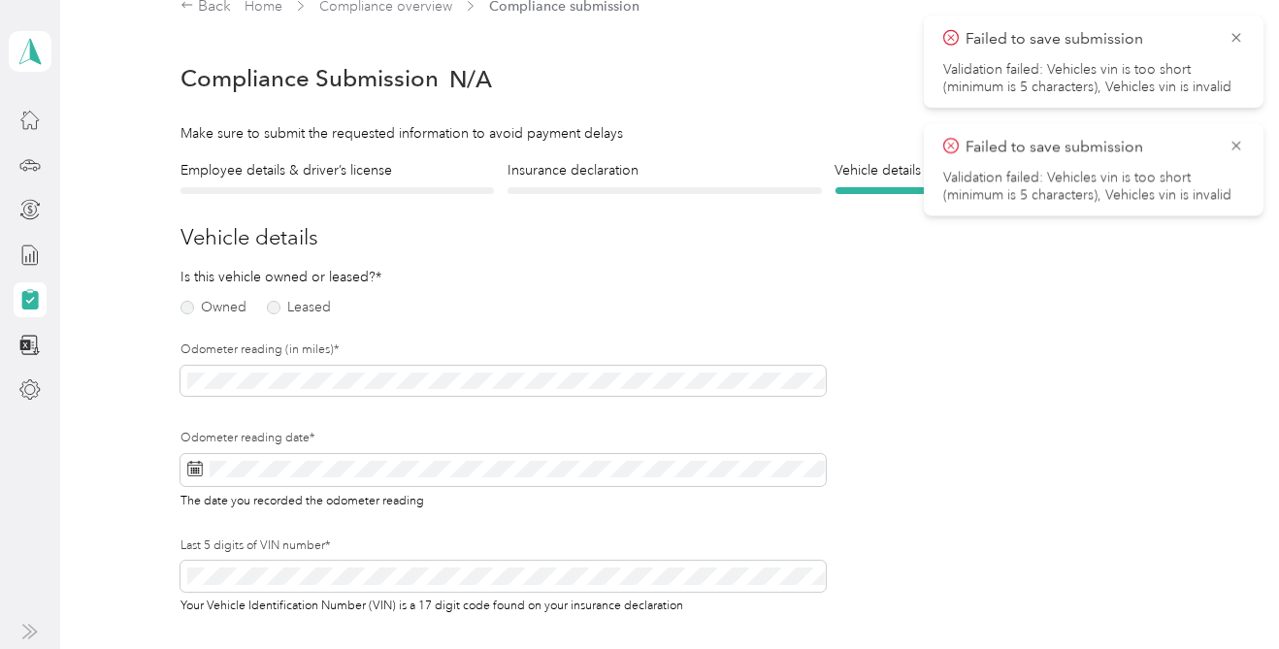
scroll to position [23, 0]
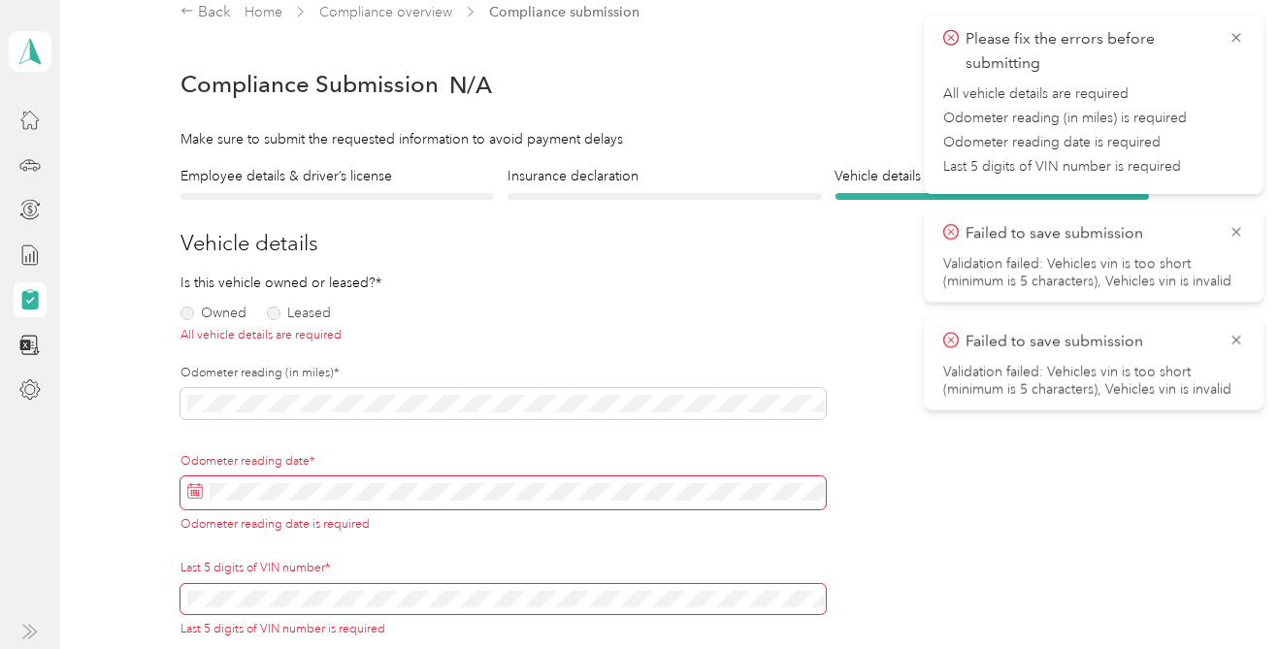
click at [378, 506] on span at bounding box center [504, 493] width 646 height 33
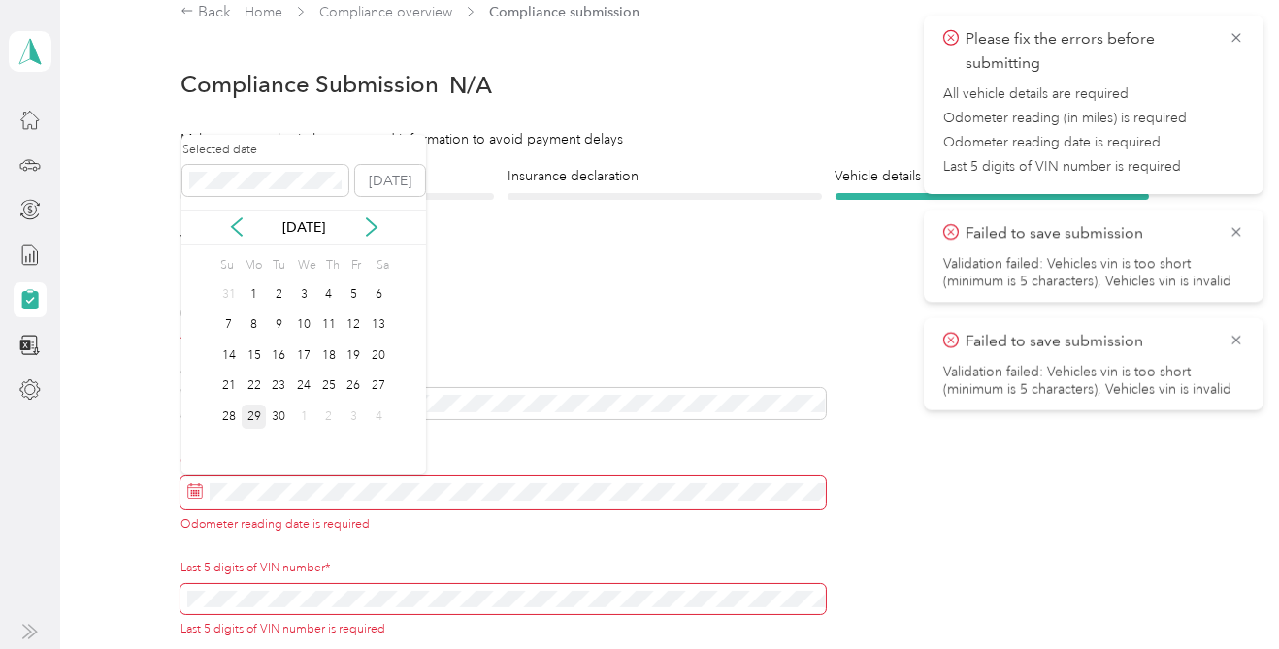
click at [253, 422] on div "29" at bounding box center [254, 417] width 25 height 24
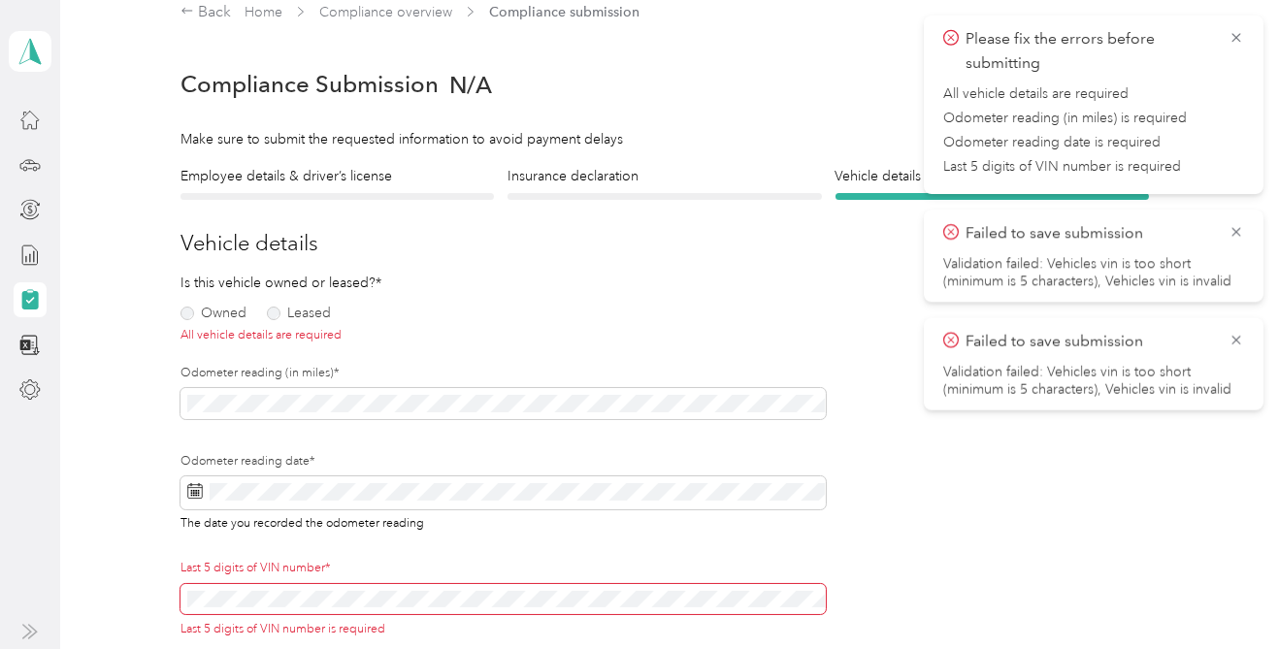
click at [364, 624] on div "Last 5 digits of VIN number is required" at bounding box center [504, 629] width 646 height 17
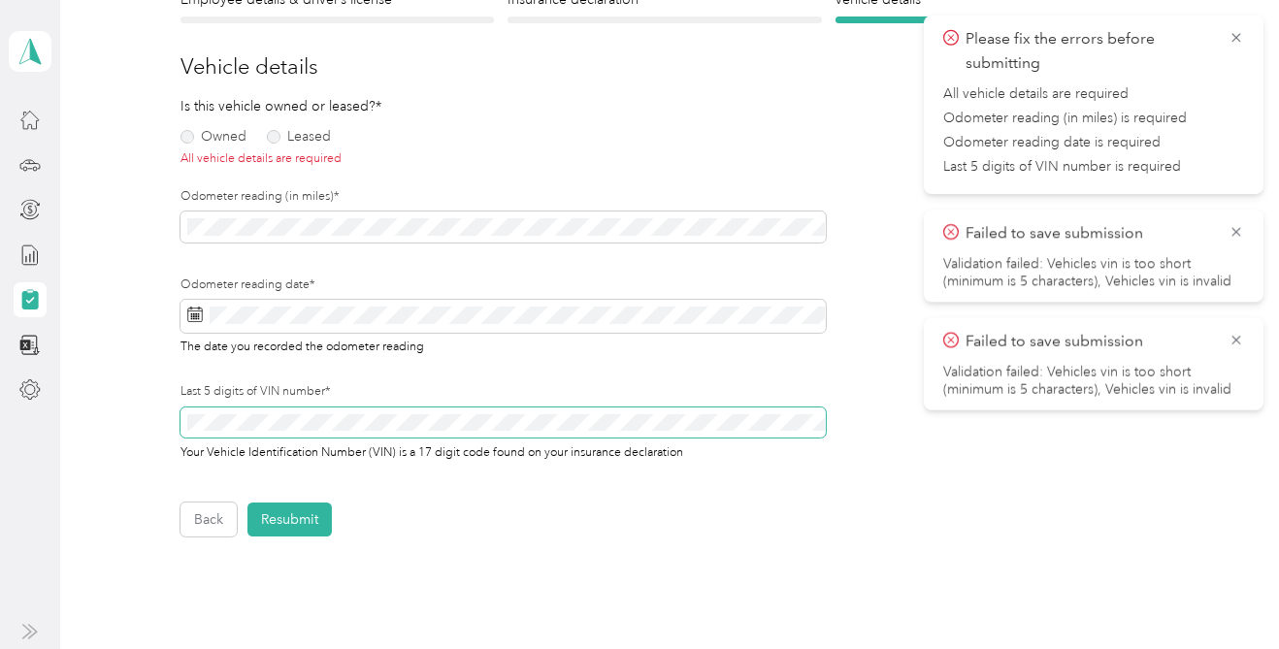
scroll to position [204, 0]
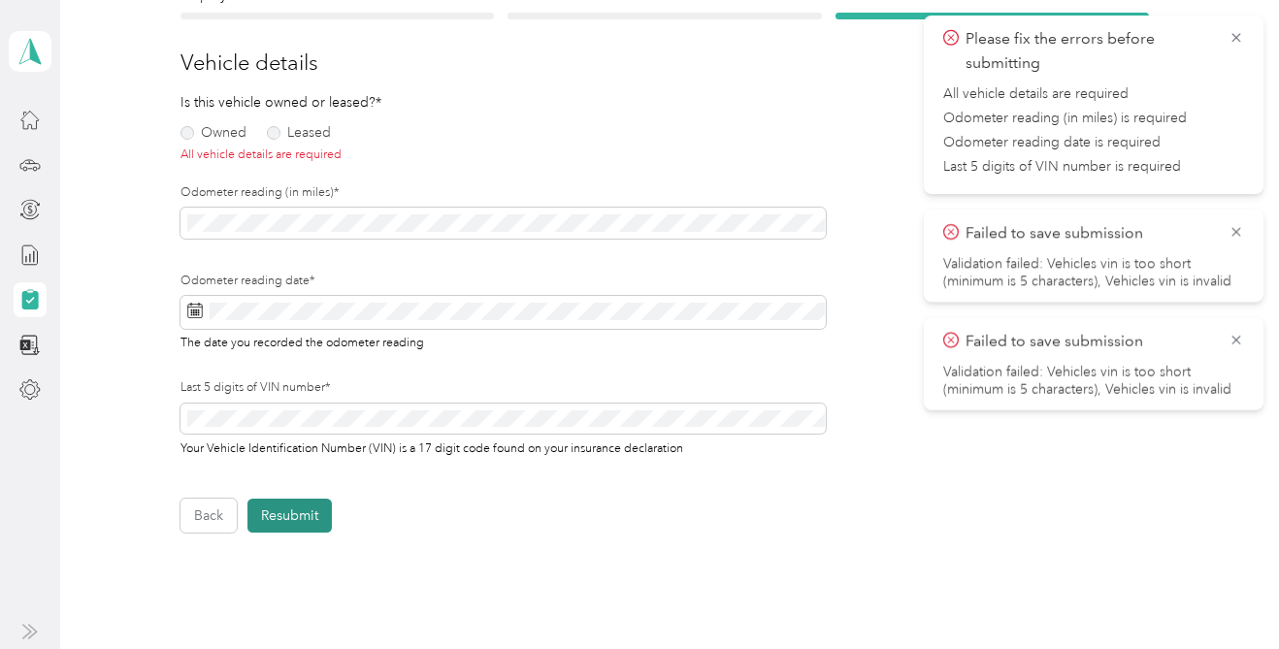
click at [290, 522] on button "Resubmit" at bounding box center [290, 516] width 84 height 34
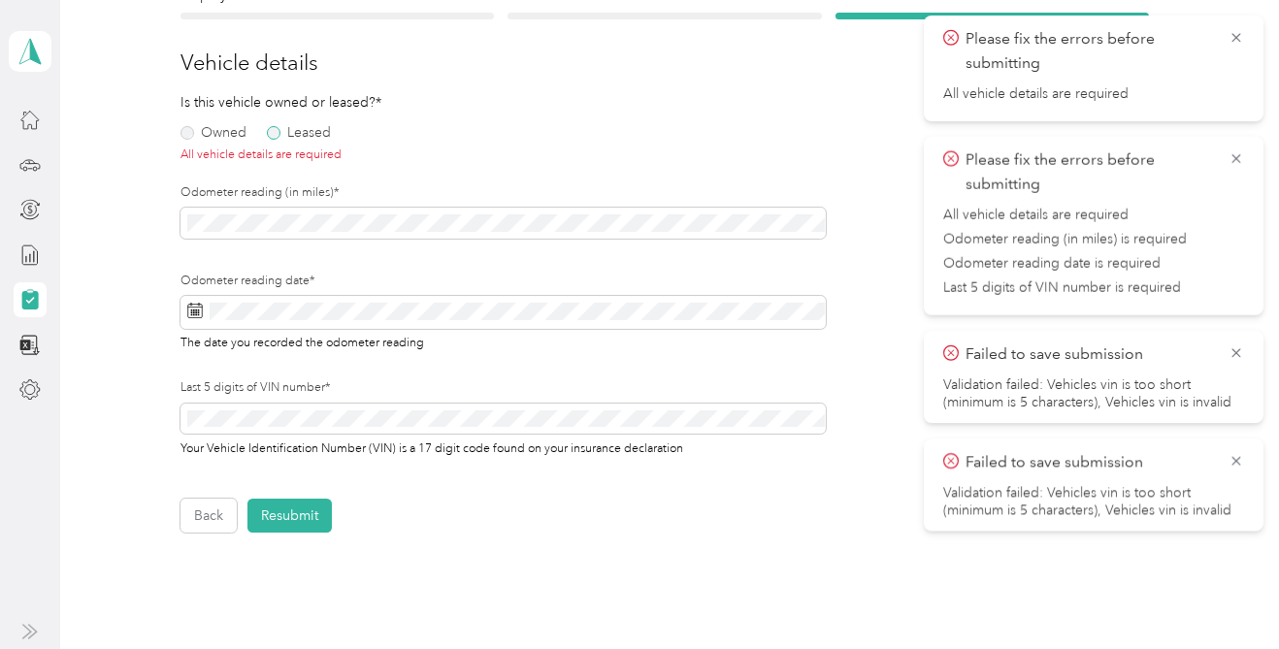
click at [282, 138] on label "Leased" at bounding box center [299, 133] width 64 height 14
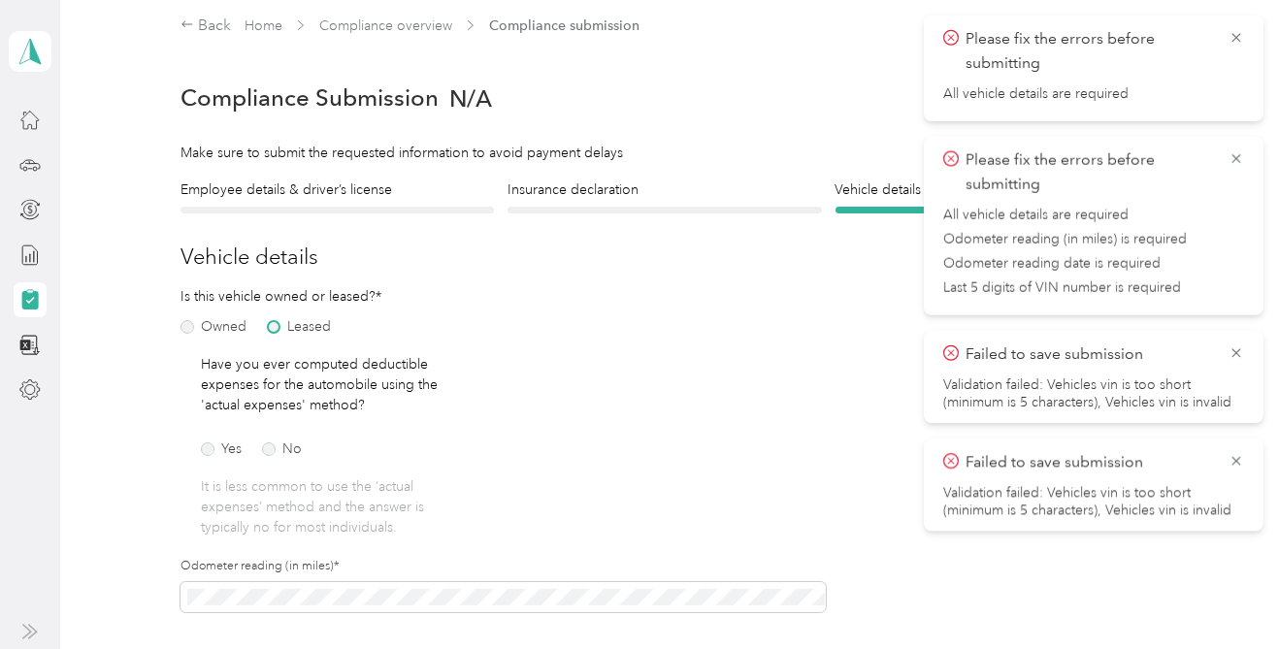
scroll to position [0, 0]
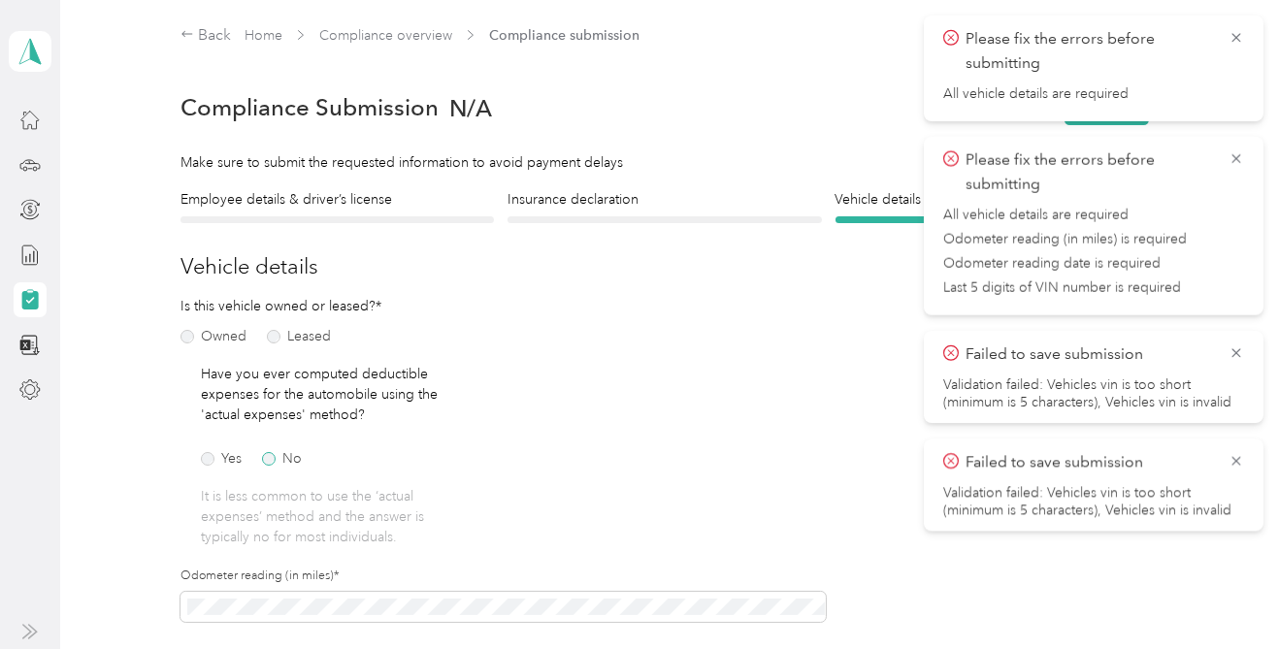
click at [272, 458] on label "No" at bounding box center [282, 459] width 40 height 14
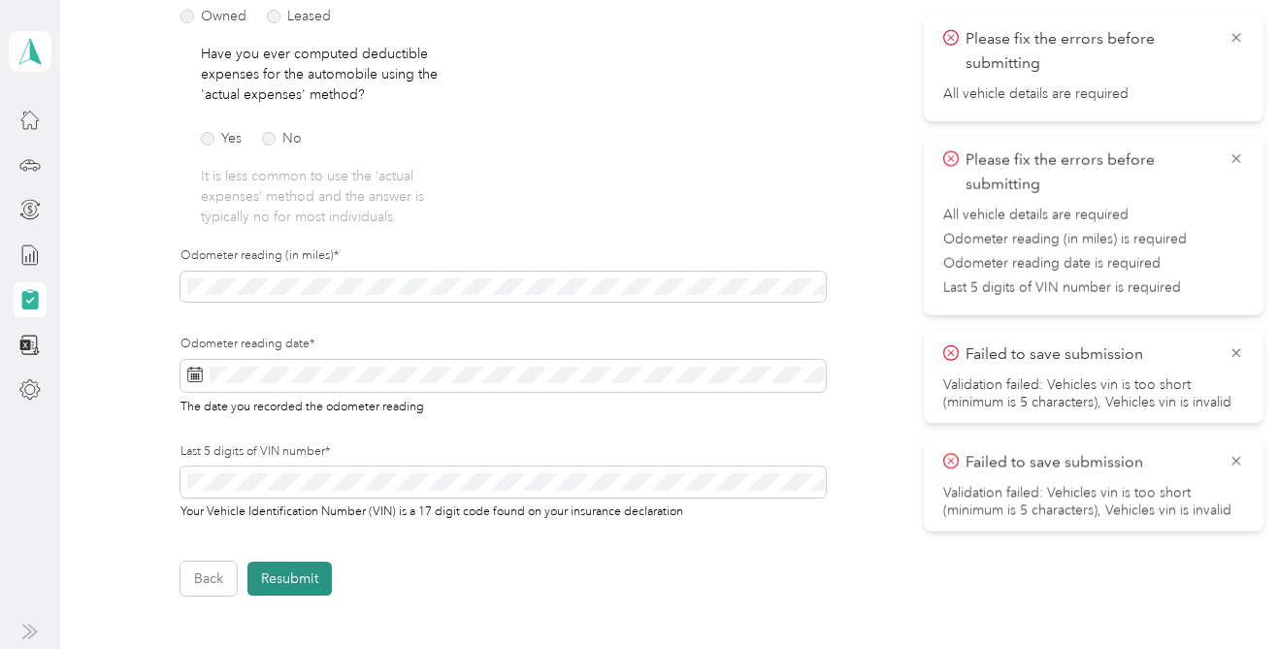
click at [299, 582] on button "Resubmit" at bounding box center [290, 579] width 84 height 34
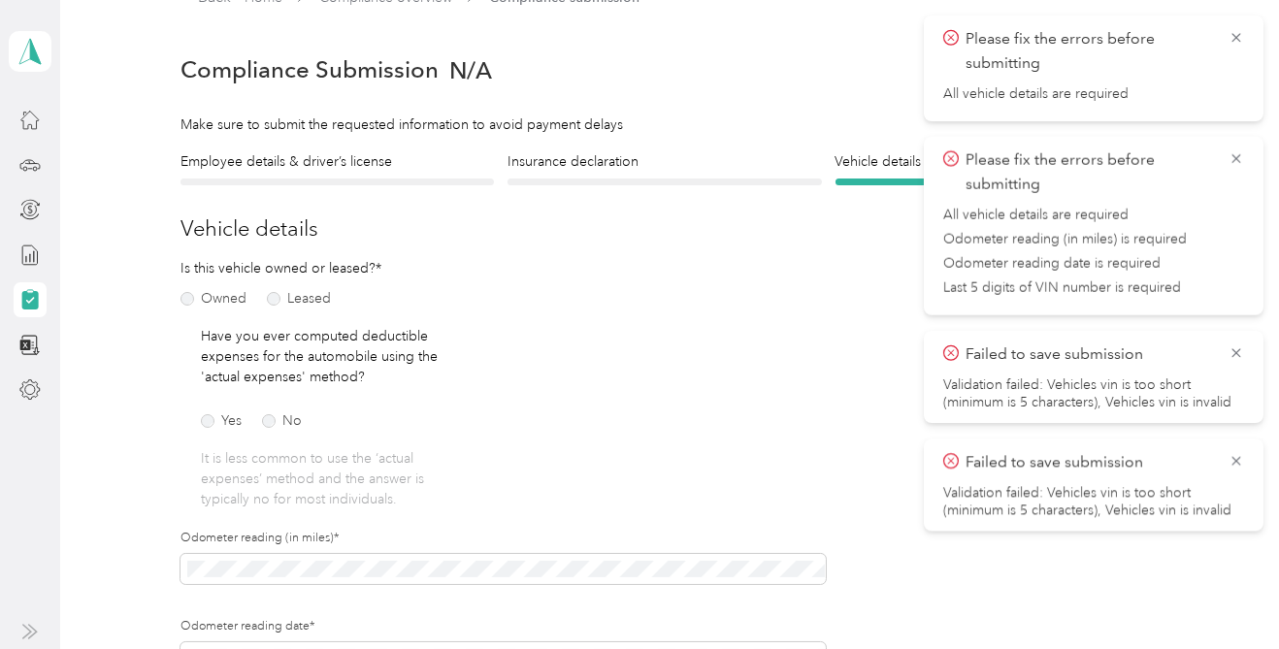
scroll to position [23, 0]
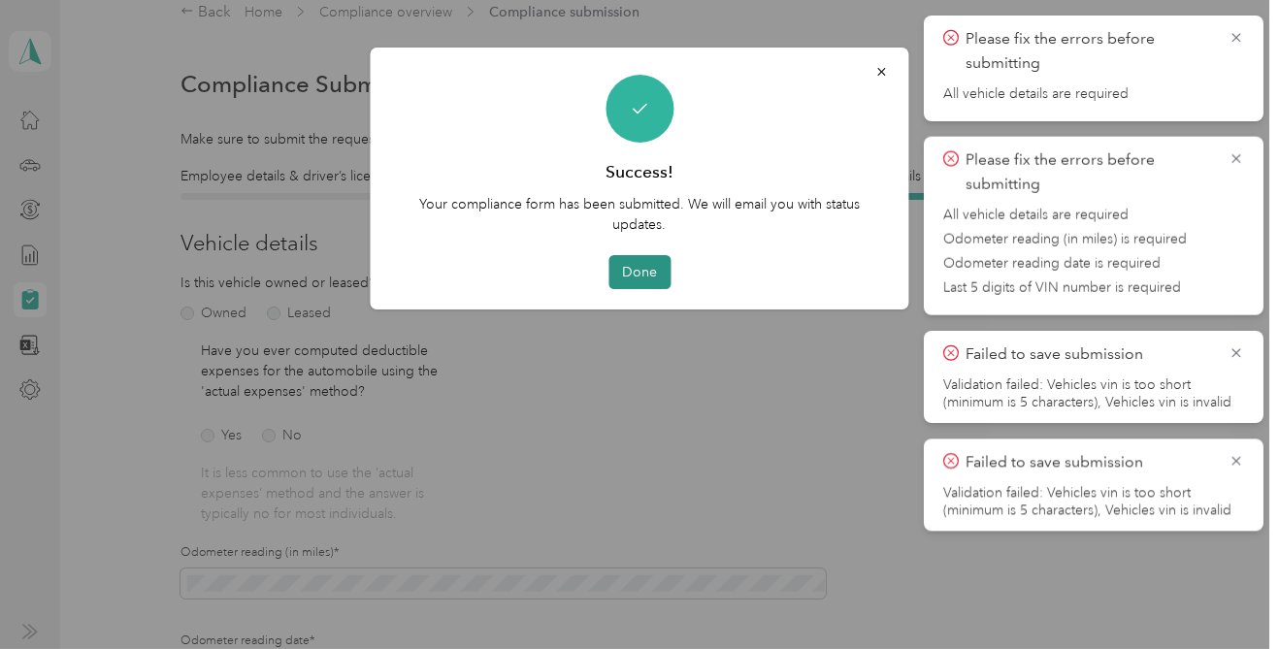
click at [652, 274] on button "Done" at bounding box center [640, 272] width 62 height 34
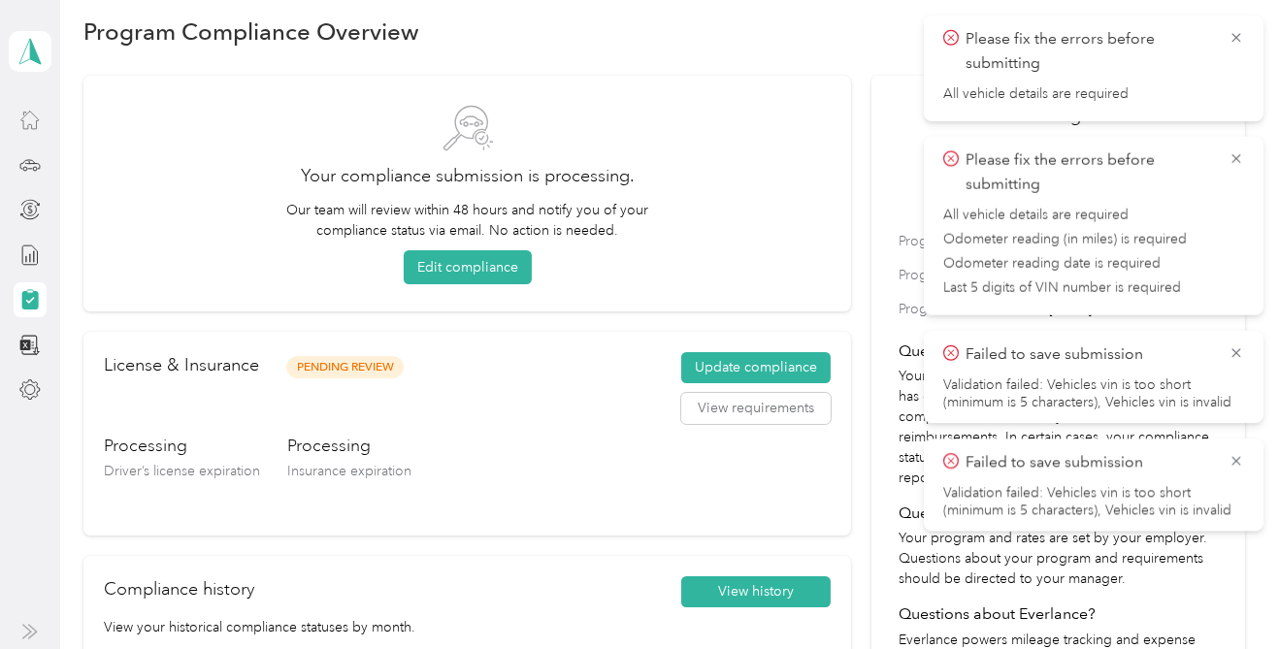
click at [24, 116] on icon at bounding box center [29, 120] width 17 height 17
